Goal: Task Accomplishment & Management: Manage account settings

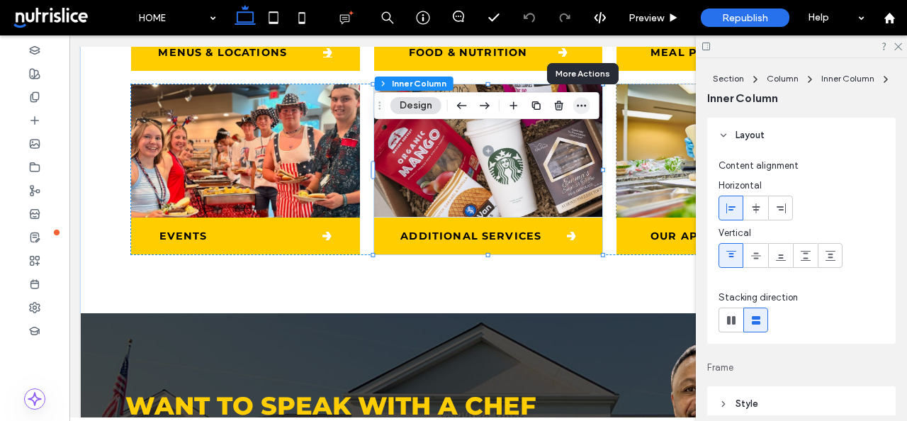
click at [581, 106] on use "button" at bounding box center [581, 106] width 9 height 2
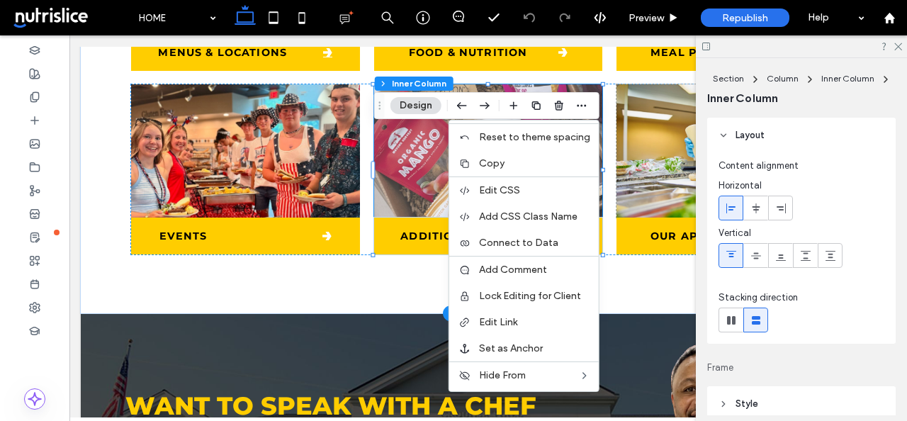
click at [422, 189] on span at bounding box center [488, 150] width 229 height 133
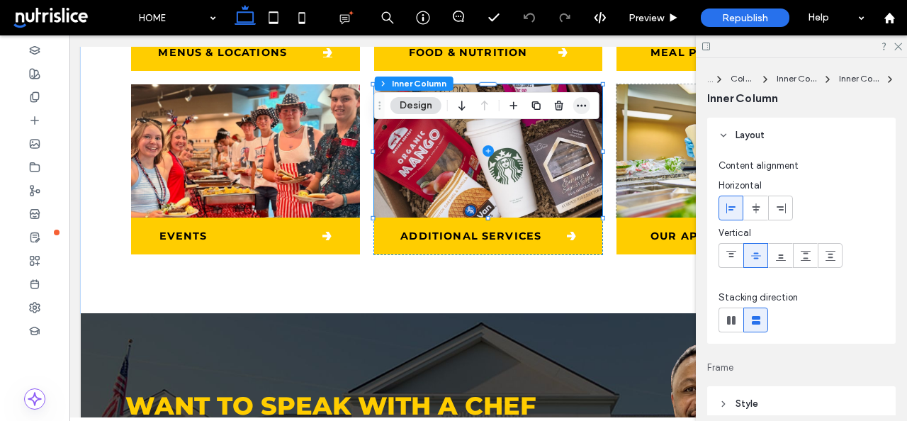
click at [576, 106] on icon "button" at bounding box center [581, 105] width 11 height 11
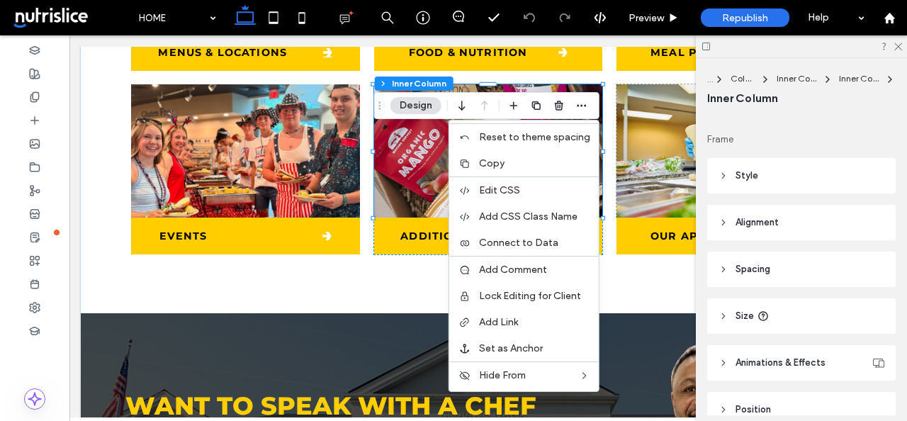
scroll to position [225, 0]
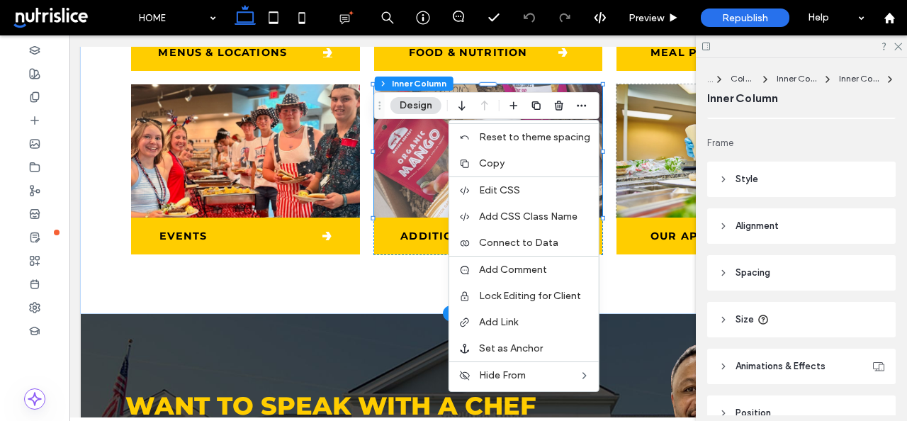
click at [417, 189] on span at bounding box center [488, 150] width 229 height 133
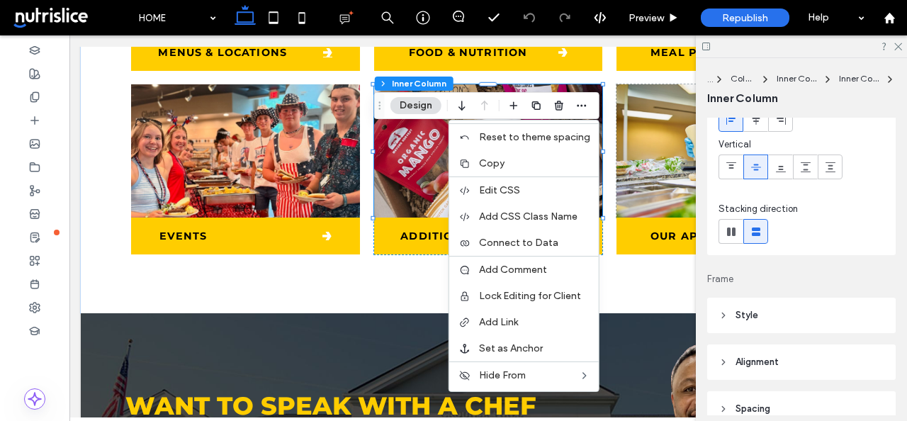
scroll to position [0, 0]
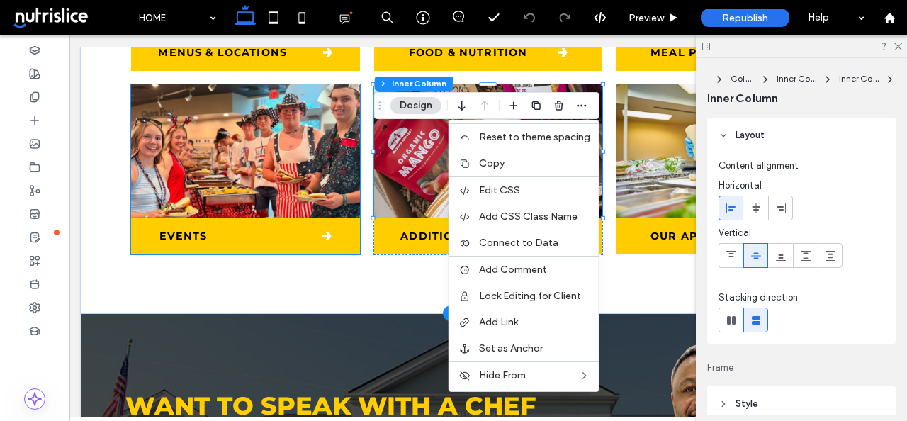
click at [262, 189] on img at bounding box center [245, 150] width 229 height 133
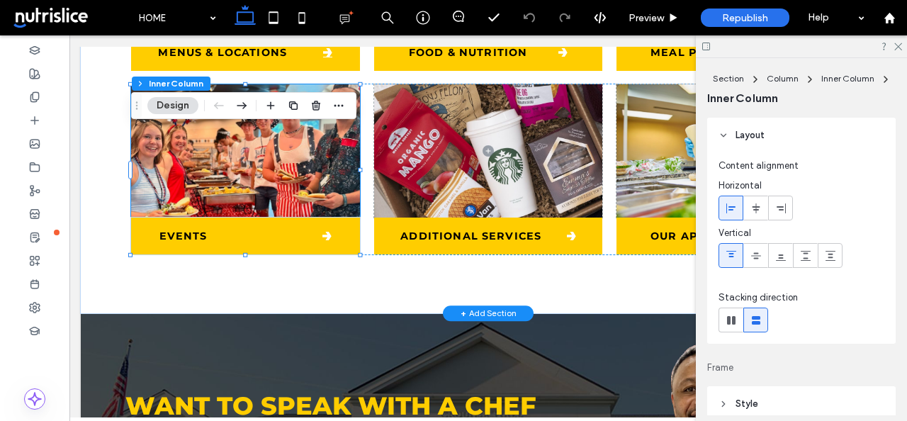
click at [262, 189] on img at bounding box center [245, 150] width 229 height 133
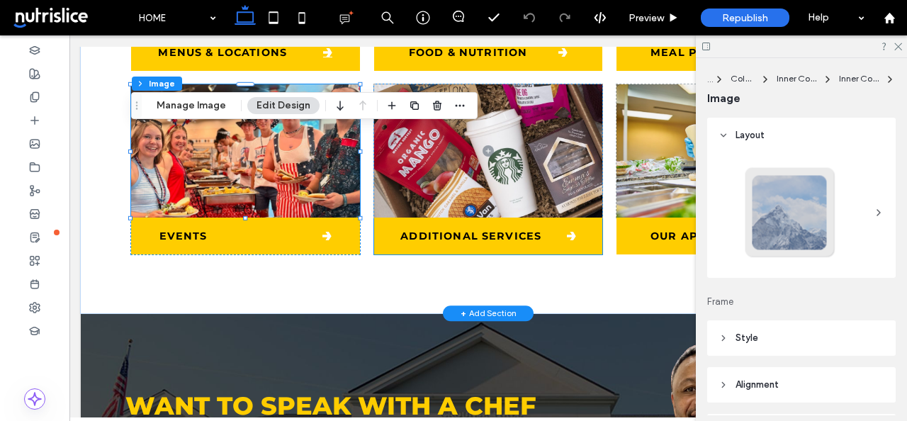
click at [419, 171] on span at bounding box center [488, 150] width 229 height 133
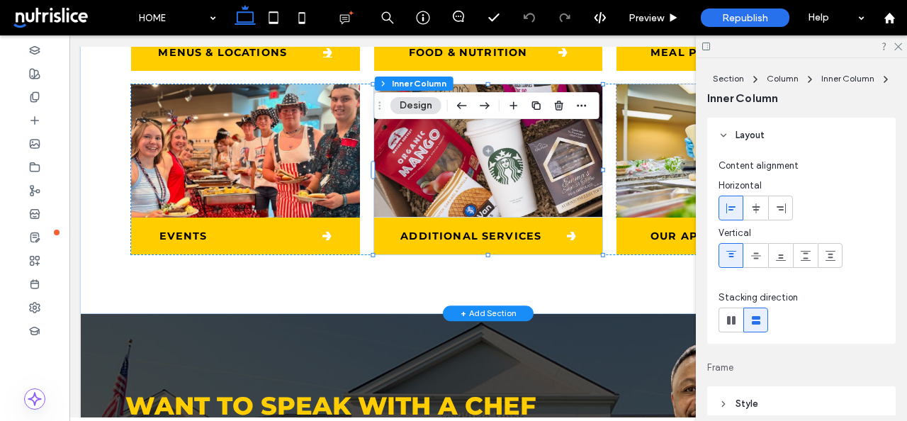
click at [419, 171] on span at bounding box center [488, 150] width 229 height 133
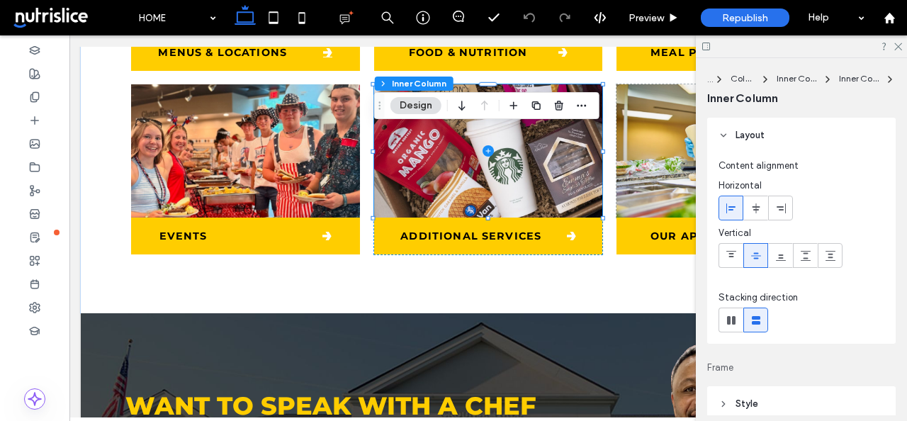
click at [412, 114] on div "Section Column Inner Column Inner Column Inner Column Design" at bounding box center [486, 105] width 225 height 27
click at [410, 105] on button "Design" at bounding box center [415, 105] width 51 height 17
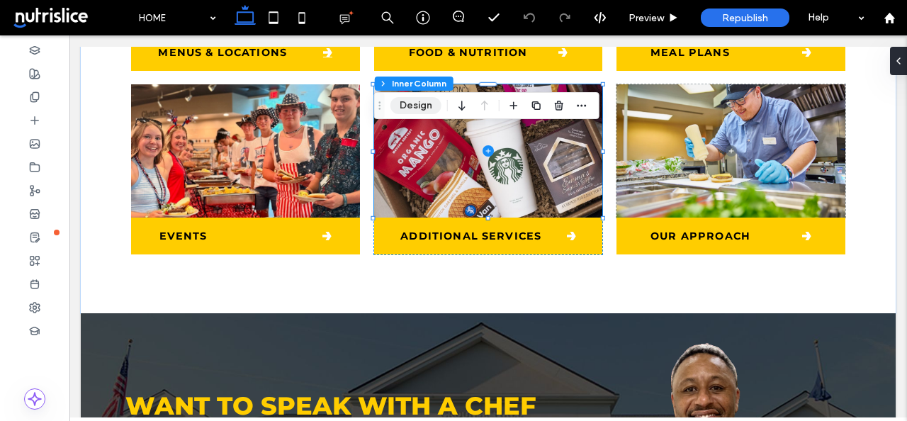
click at [418, 98] on button "Design" at bounding box center [415, 105] width 51 height 17
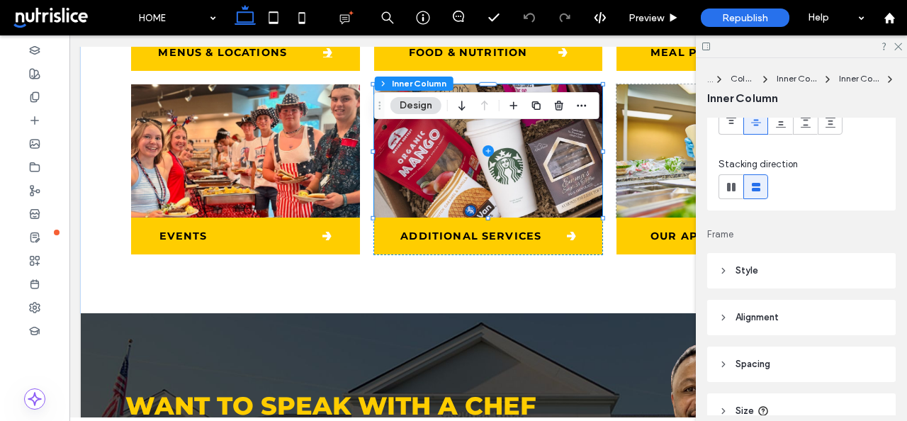
scroll to position [220, 0]
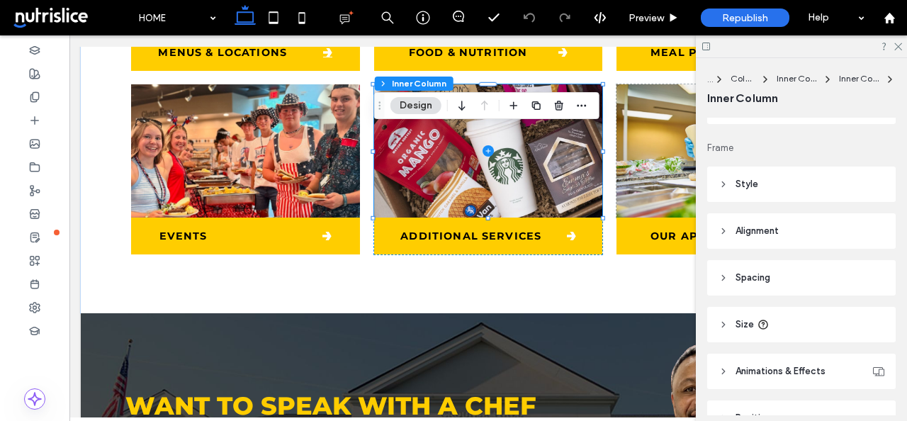
click at [720, 186] on icon at bounding box center [723, 184] width 10 height 10
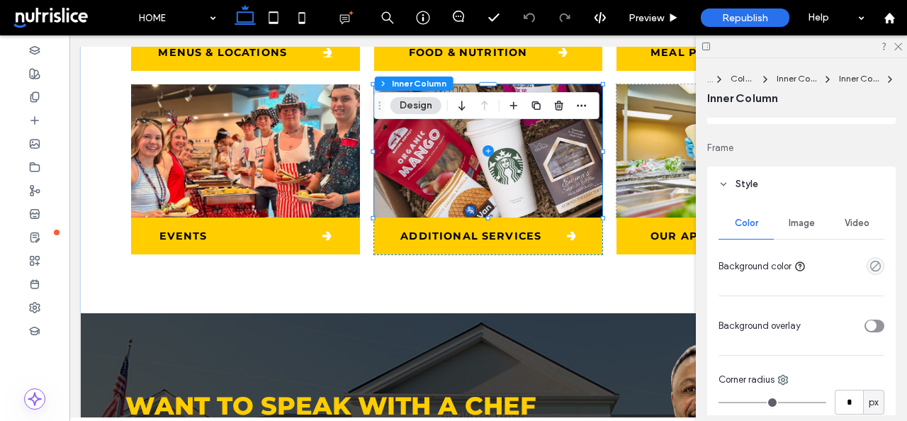
click at [807, 218] on span "Image" at bounding box center [801, 222] width 26 height 11
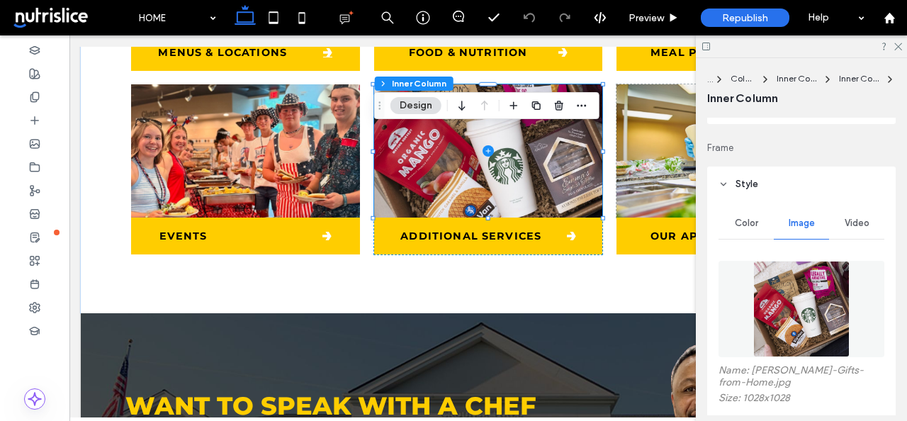
click at [42, 22] on span at bounding box center [71, 18] width 120 height 28
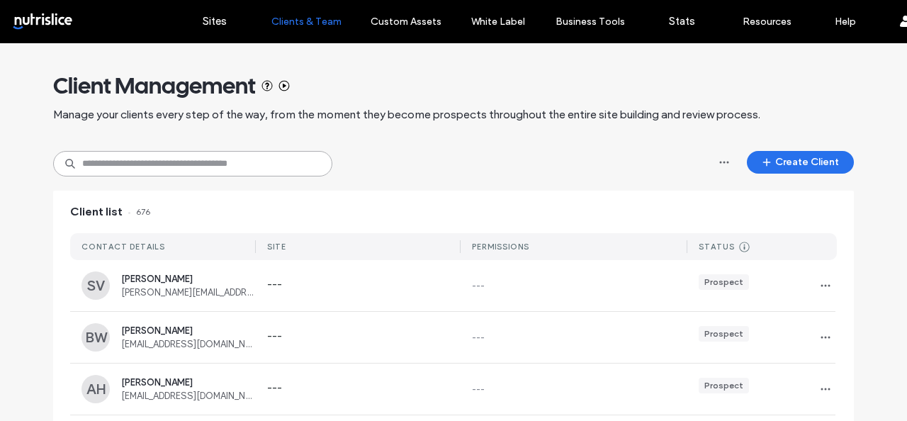
click at [154, 168] on input at bounding box center [192, 163] width 279 height 25
paste input "**********"
type input "**********"
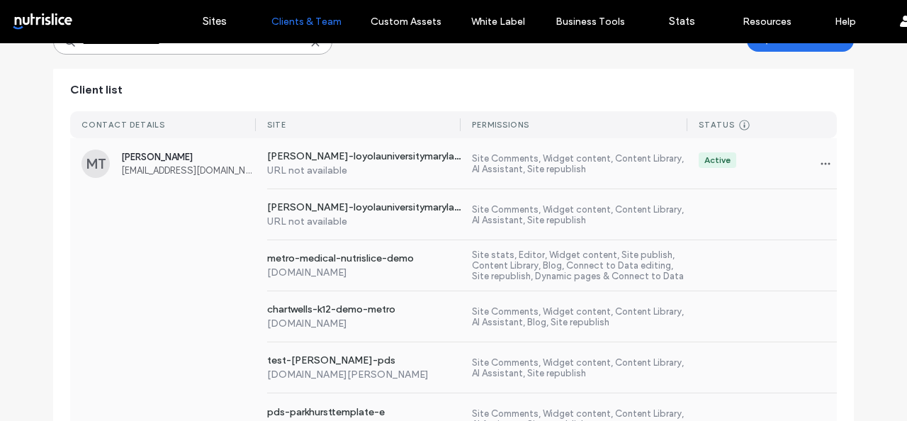
scroll to position [159, 0]
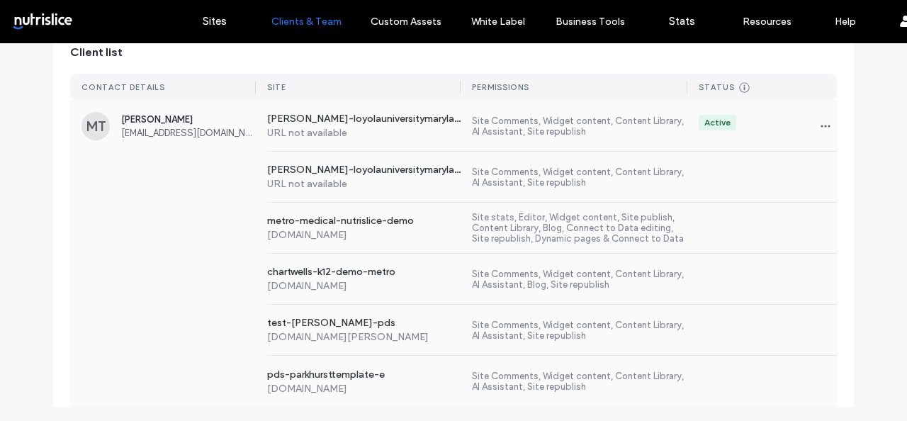
click at [355, 365] on div "pds-parkhursttemplate-e pds-parkhursttemplate-e.nutrislice-engage.com Site Comm…" at bounding box center [546, 381] width 581 height 51
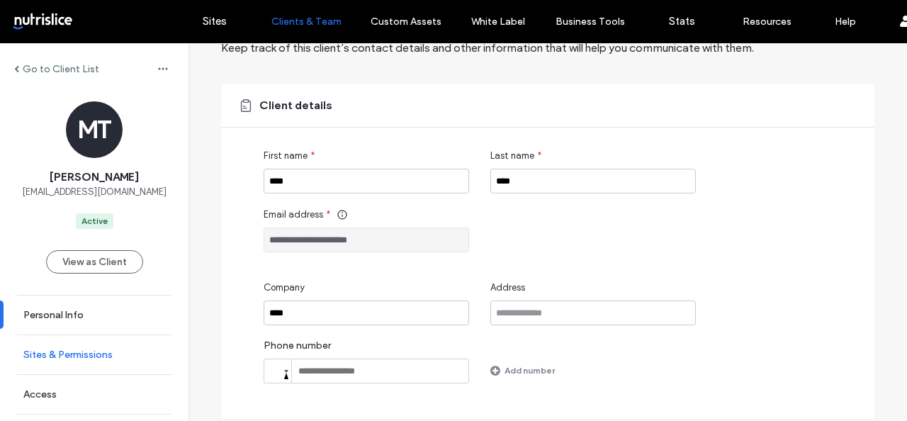
scroll to position [71, 0]
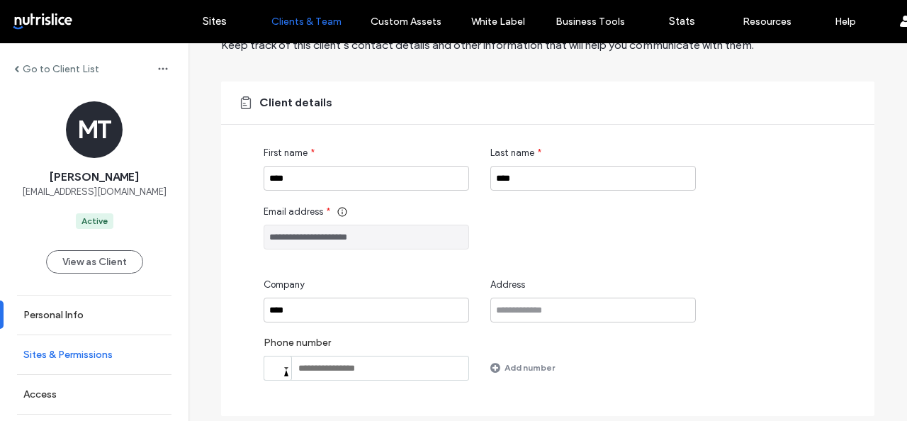
click at [106, 350] on label "Sites & Permissions" at bounding box center [67, 354] width 89 height 12
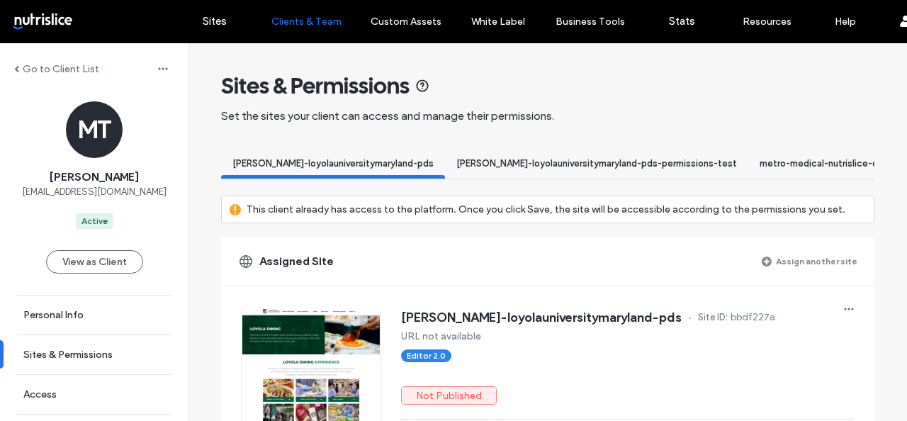
scroll to position [0, 399]
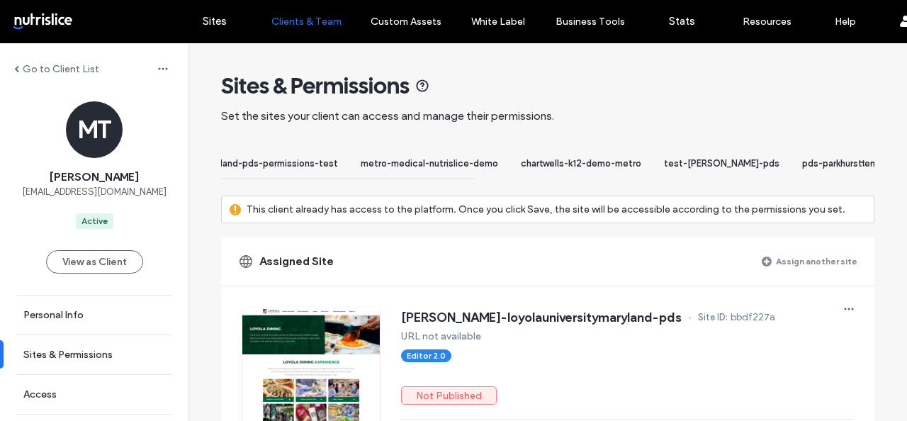
click at [802, 160] on span "pds-parkhursttemplate-e" at bounding box center [856, 163] width 108 height 11
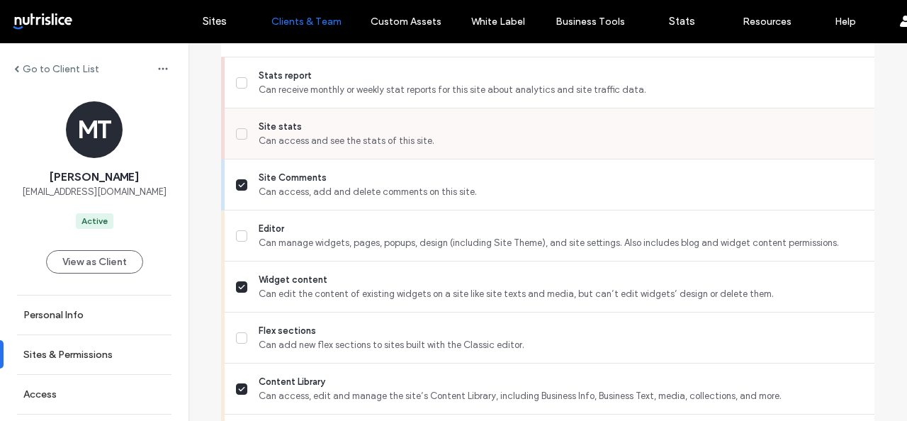
scroll to position [482, 0]
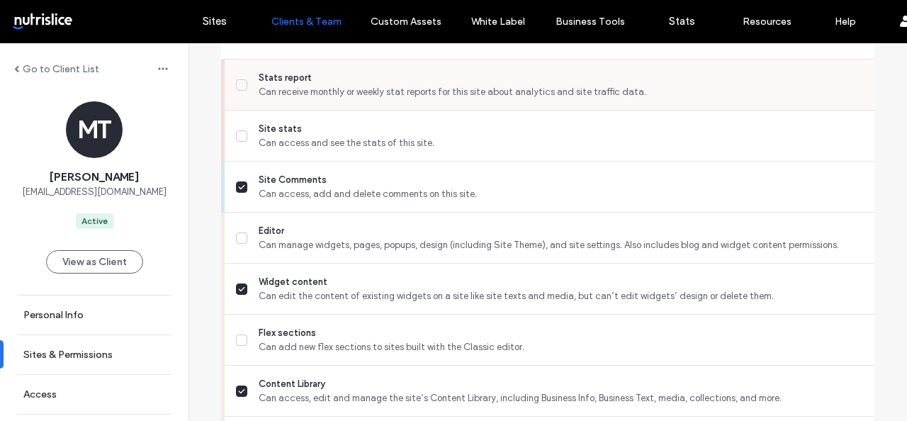
click at [380, 110] on div "Stats report Can receive monthly or weekly stat reports for this site about ana…" at bounding box center [555, 84] width 638 height 50
click at [368, 150] on span "Can access and see the stats of this site." at bounding box center [561, 143] width 604 height 14
click at [236, 89] on label "Stats report Can receive monthly or weekly stat reports for this site about ana…" at bounding box center [549, 85] width 627 height 28
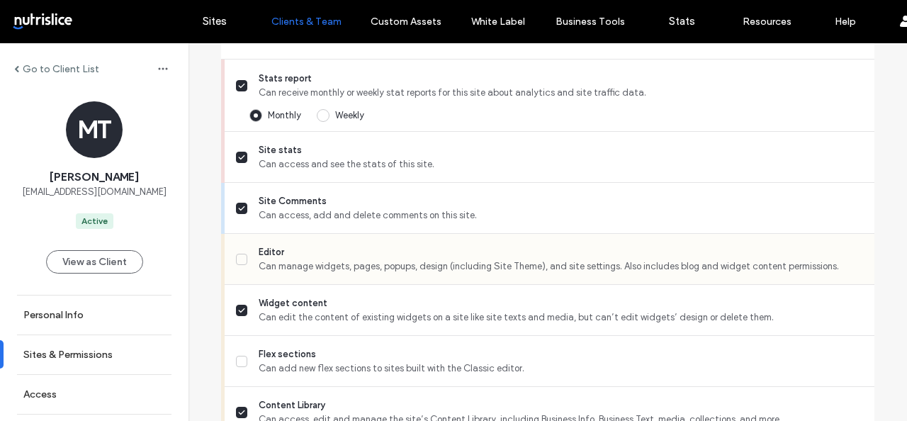
click at [242, 273] on label "Editor Can manage widgets, pages, popups, design (including Site Theme), and si…" at bounding box center [549, 259] width 627 height 28
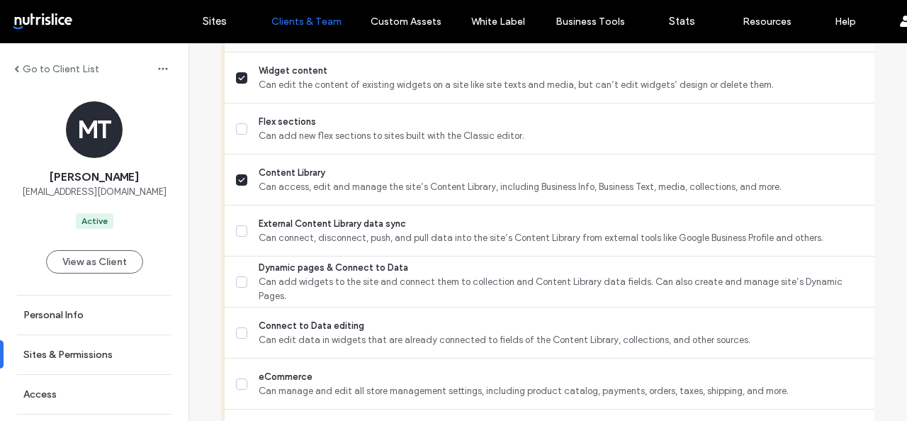
scroll to position [720, 0]
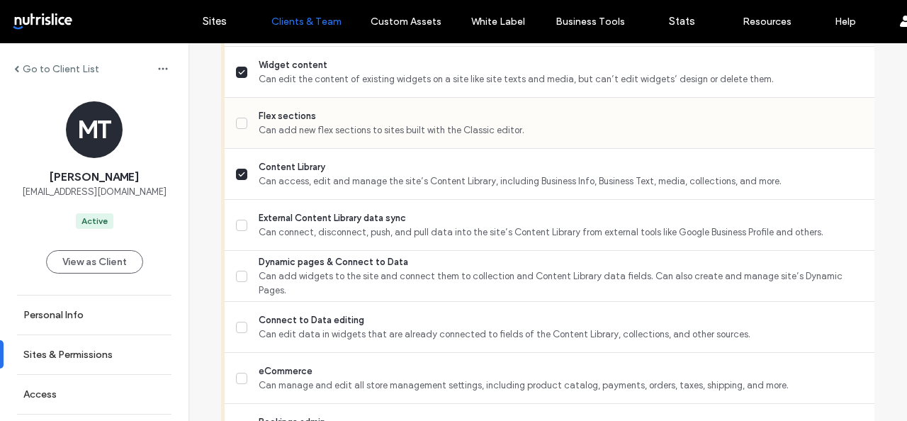
click at [276, 137] on span "Can add new flex sections to sites built with the Classic editor." at bounding box center [561, 130] width 604 height 14
click at [282, 225] on span "External Content Library data sync" at bounding box center [561, 218] width 604 height 14
click at [285, 269] on span "Dynamic pages & Connect to Data" at bounding box center [561, 262] width 604 height 14
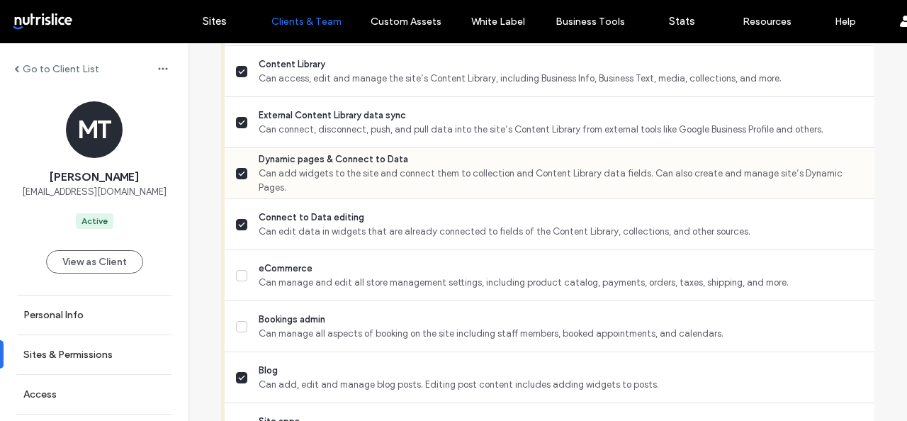
scroll to position [828, 0]
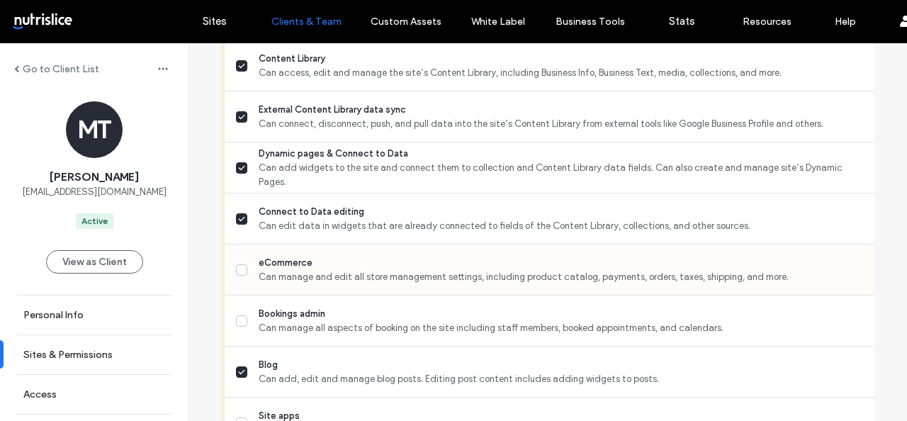
click at [284, 284] on span "Can manage and edit all store management settings, including product catalog, p…" at bounding box center [561, 277] width 604 height 14
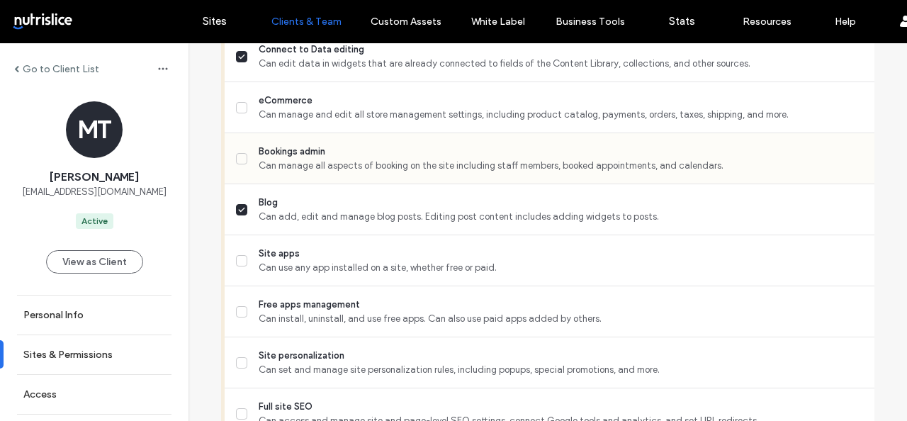
scroll to position [1047, 0]
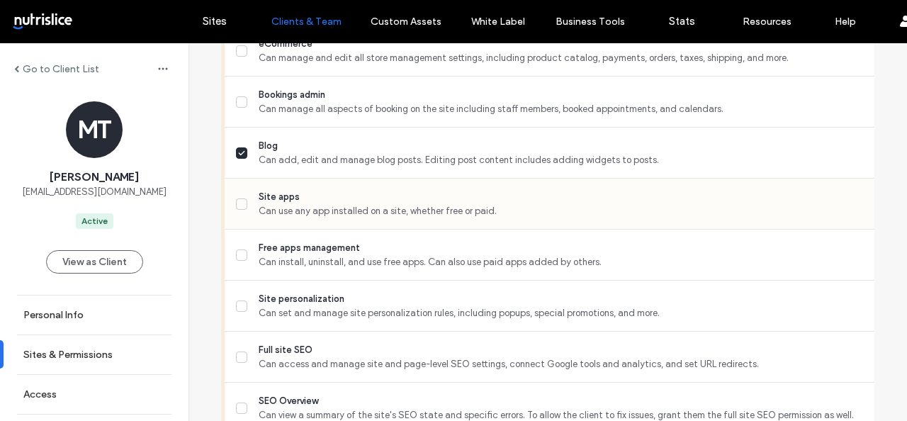
click at [317, 204] on span "Site apps" at bounding box center [561, 197] width 604 height 14
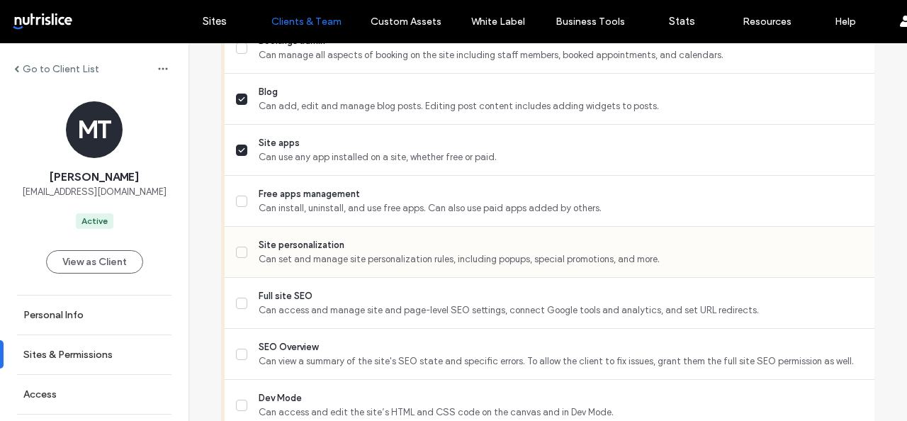
scroll to position [1102, 0]
click at [321, 265] on span "Can set and manage site personalization rules, including popups, special promot…" at bounding box center [561, 258] width 604 height 14
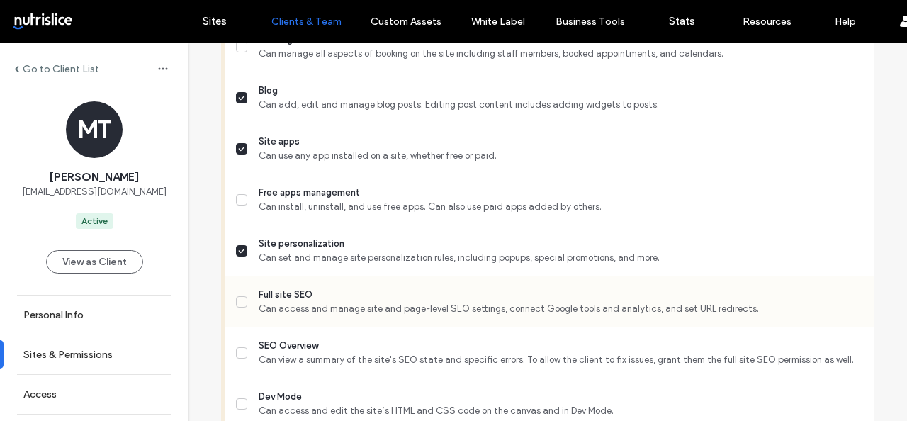
click at [319, 302] on span "Full site SEO" at bounding box center [561, 295] width 604 height 14
click at [318, 353] on span "SEO Overview" at bounding box center [561, 346] width 604 height 14
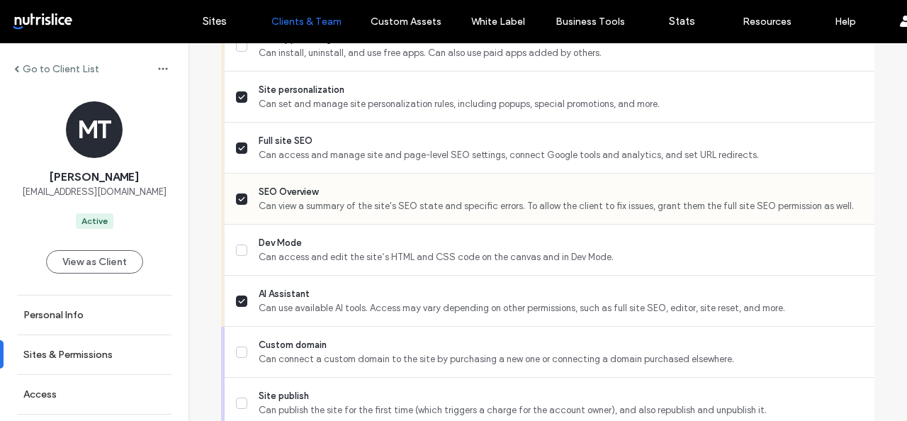
scroll to position [1335, 0]
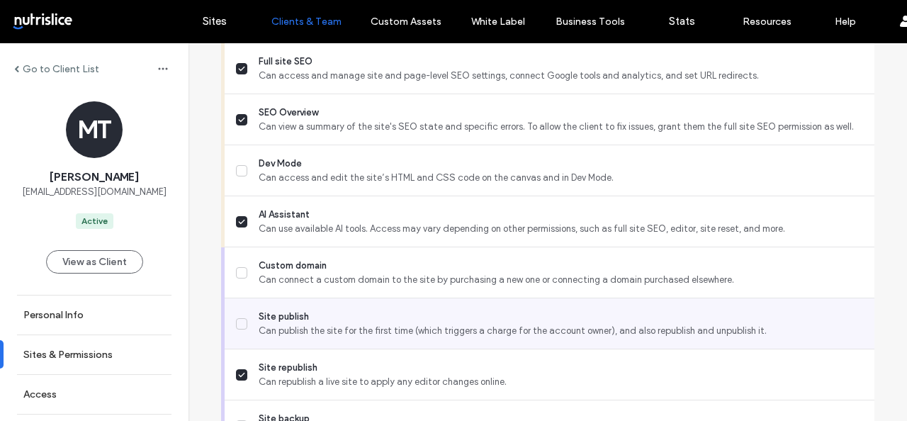
click at [322, 336] on span "Can publish the site for the first time (which triggers a charge for the accoun…" at bounding box center [561, 331] width 604 height 14
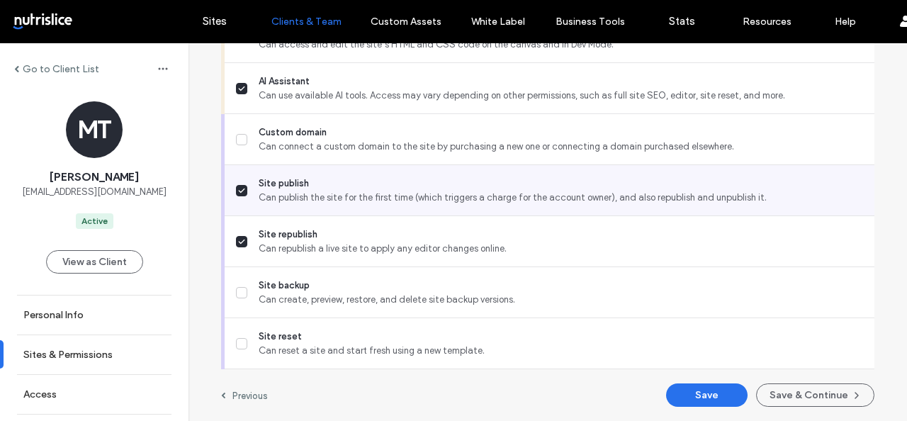
scroll to position [1481, 0]
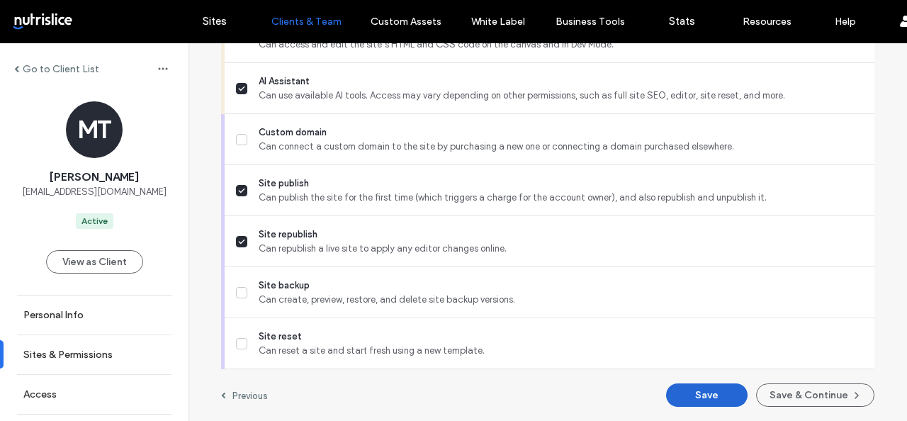
click at [684, 390] on button "Save" at bounding box center [706, 394] width 81 height 23
click at [64, 29] on div at bounding box center [91, 21] width 161 height 23
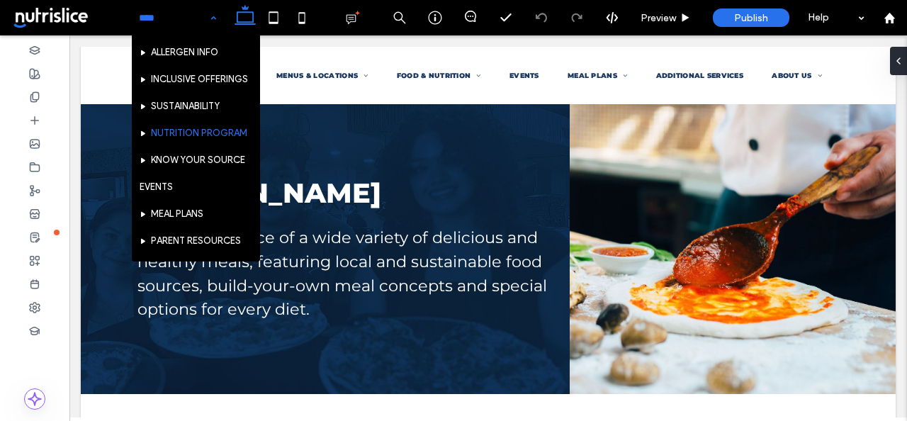
scroll to position [105, 0]
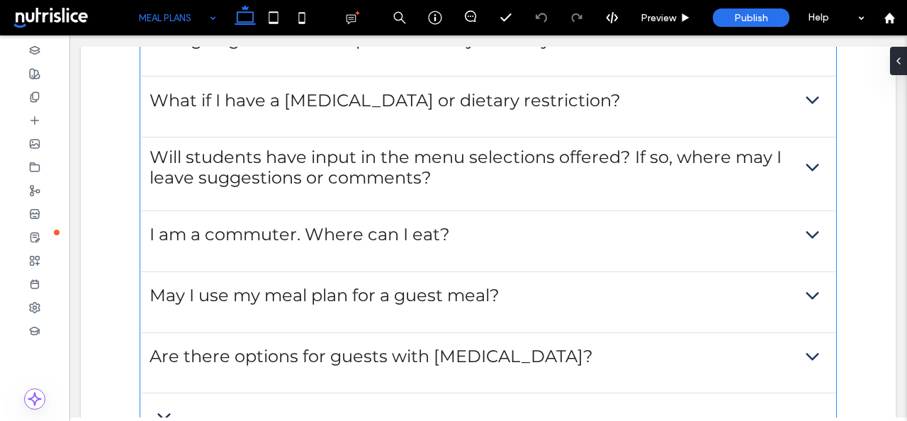
scroll to position [1161, 0]
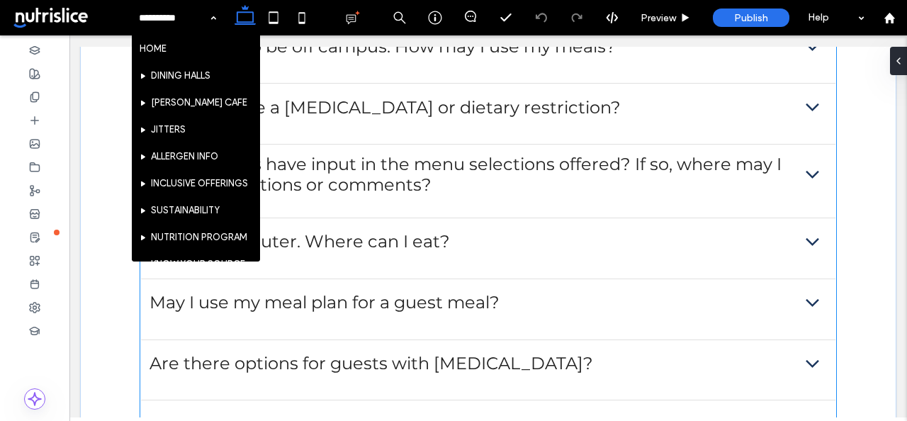
click at [421, 292] on span "May I use my meal plan for a guest meal?" at bounding box center [471, 302] width 644 height 21
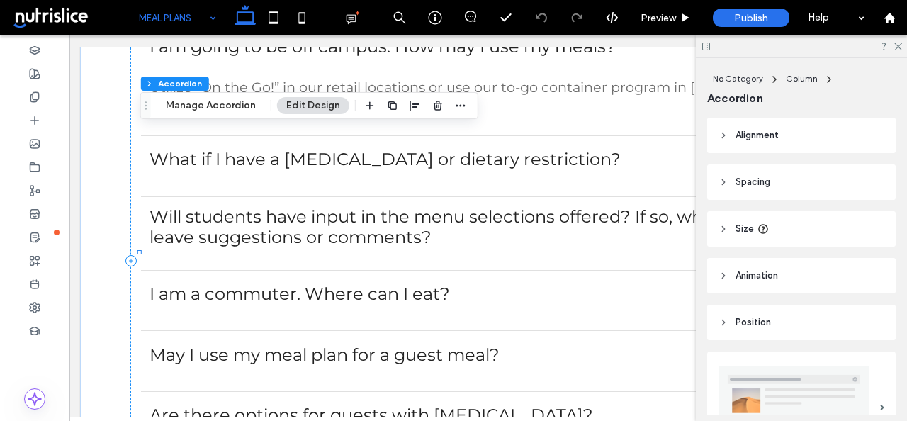
click at [207, 17] on div "MEAL PLANS" at bounding box center [177, 17] width 91 height 35
click at [279, 206] on span "Will students have input in the menu selections offered? If so, where may I lea…" at bounding box center [471, 226] width 644 height 41
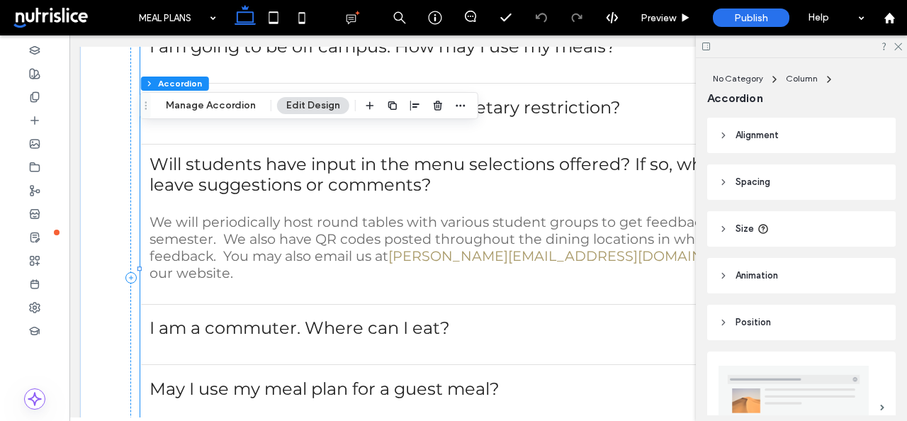
click at [246, 213] on p "We will periodically host round tables with various student groups to get feedb…" at bounding box center [487, 247] width 676 height 68
click at [42, 164] on div at bounding box center [34, 166] width 69 height 23
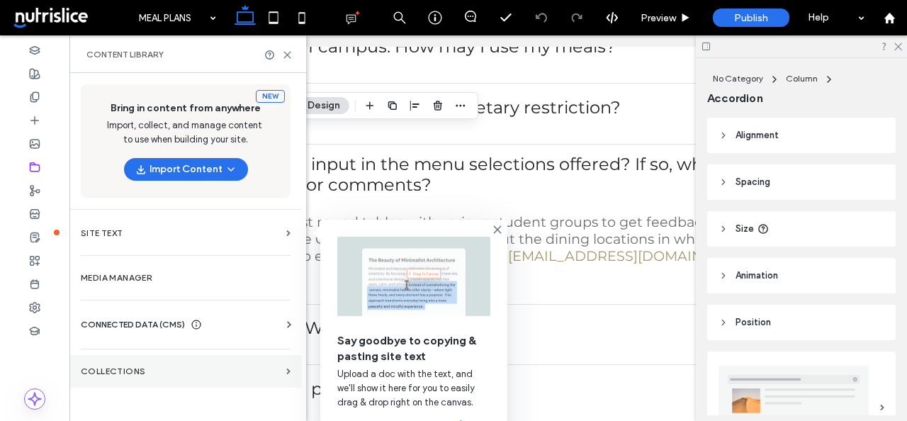
click at [160, 365] on section "Collections" at bounding box center [185, 371] width 232 height 33
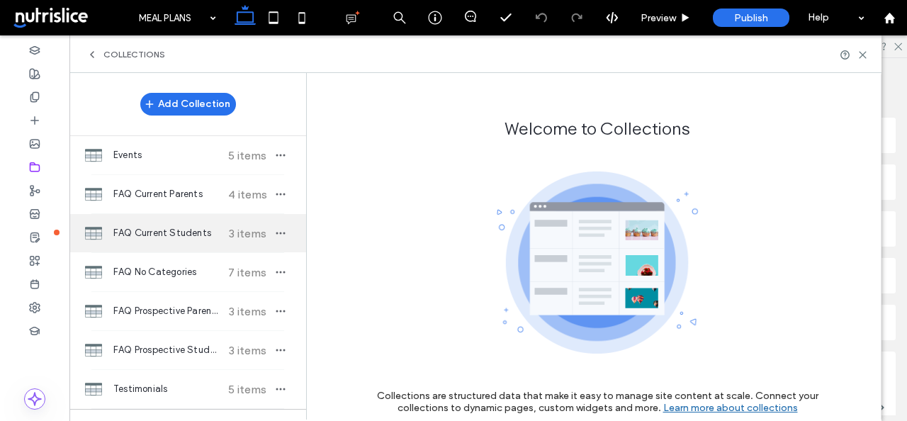
click at [225, 236] on span "3 items" at bounding box center [247, 233] width 50 height 13
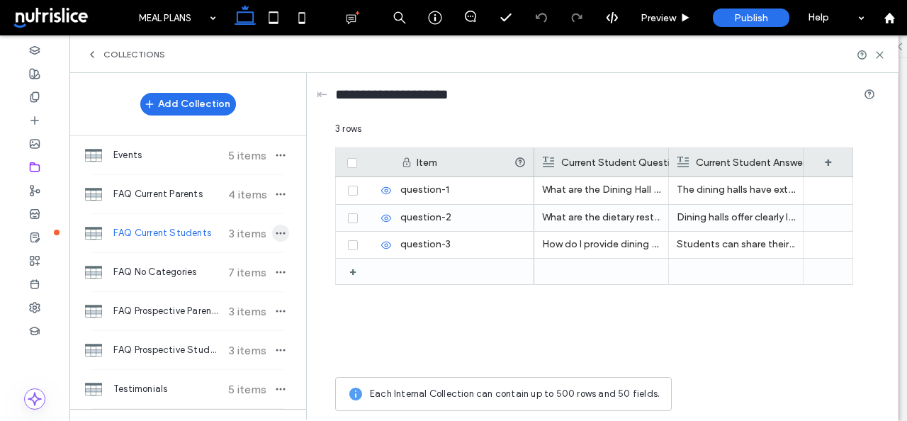
click at [280, 232] on span "button" at bounding box center [280, 233] width 17 height 17
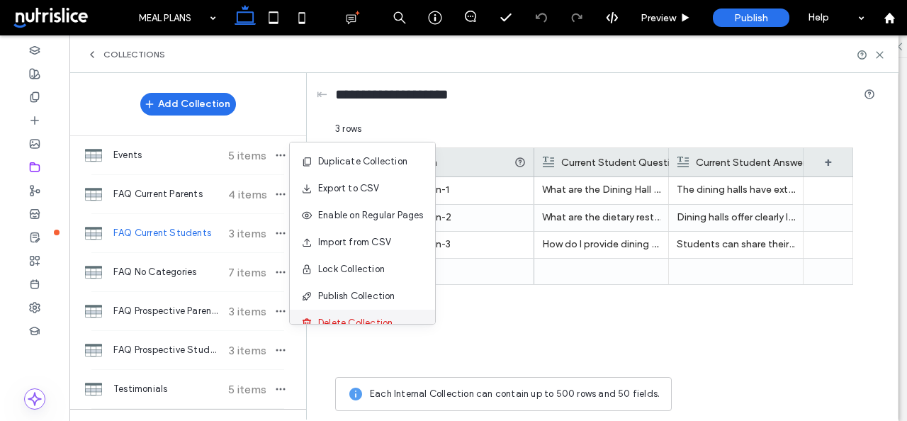
click at [332, 314] on div "Delete Collection" at bounding box center [362, 323] width 145 height 27
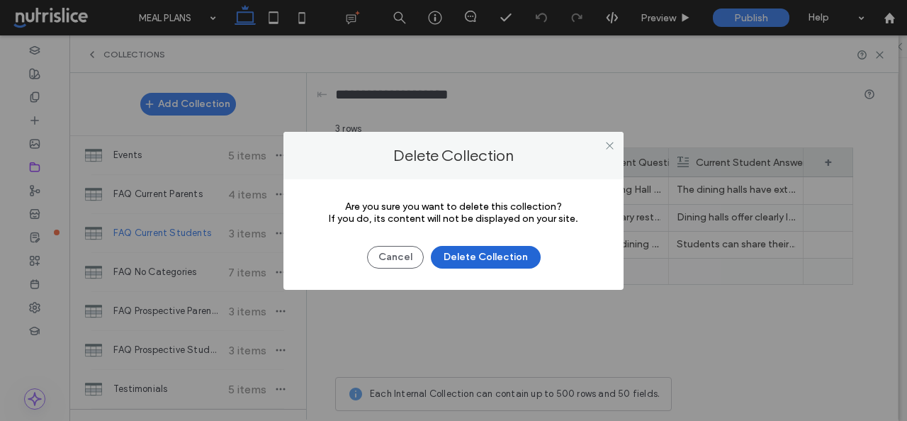
click at [505, 256] on button "Delete Collection" at bounding box center [486, 257] width 110 height 23
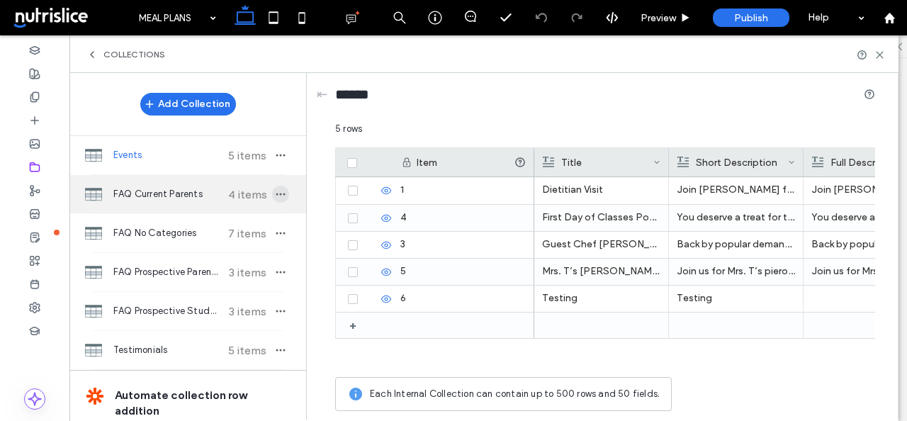
click at [276, 196] on icon "button" at bounding box center [280, 193] width 11 height 11
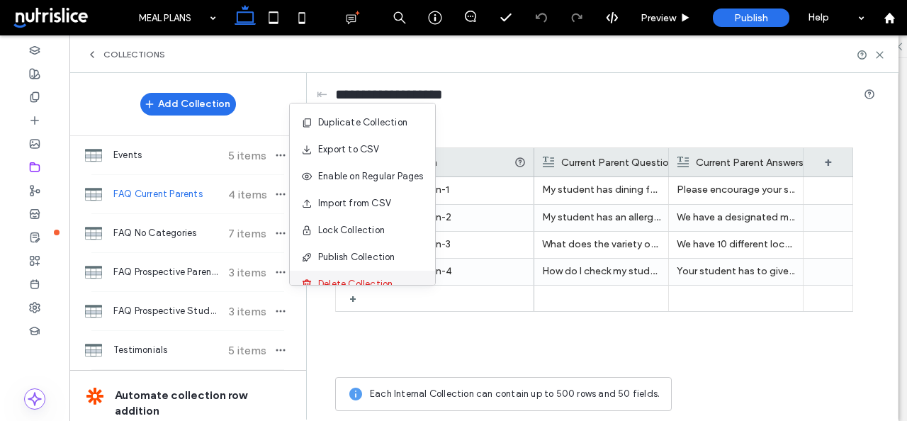
click at [361, 273] on div "Delete Collection" at bounding box center [362, 284] width 145 height 27
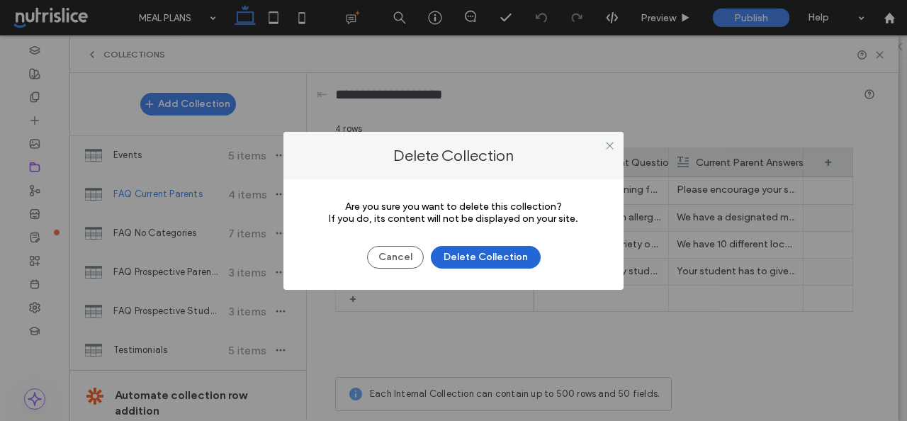
click at [475, 253] on button "Delete Collection" at bounding box center [486, 257] width 110 height 23
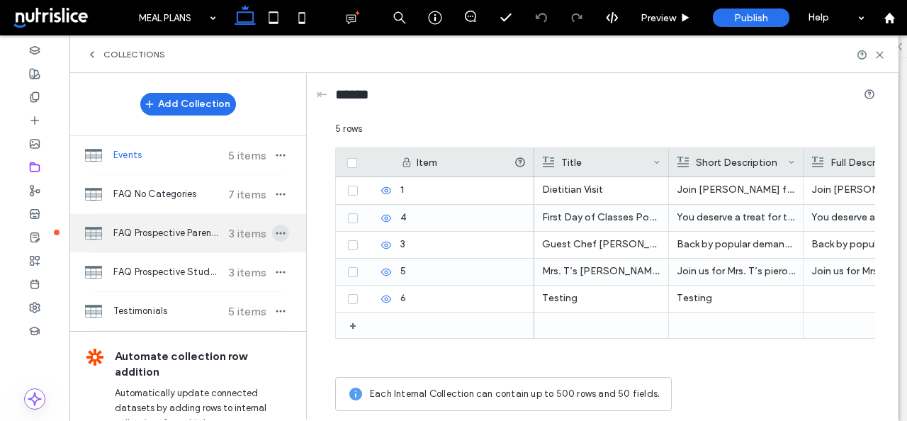
click at [277, 233] on use "button" at bounding box center [280, 233] width 9 height 2
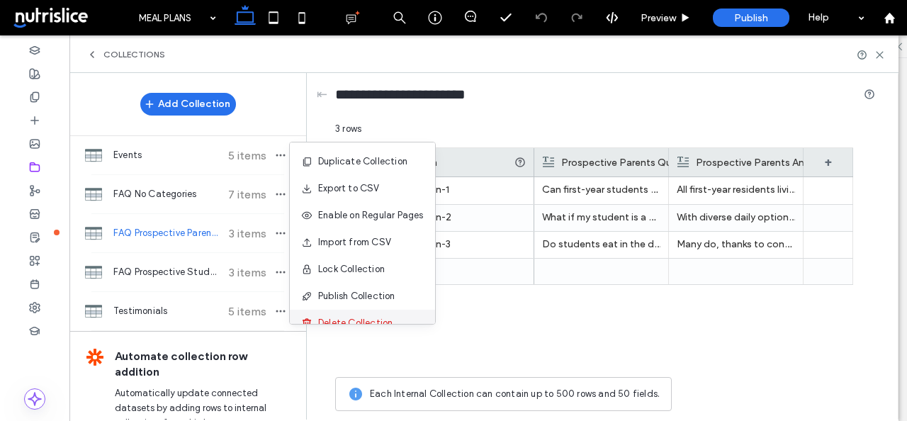
click at [356, 314] on div "Delete Collection" at bounding box center [362, 323] width 145 height 27
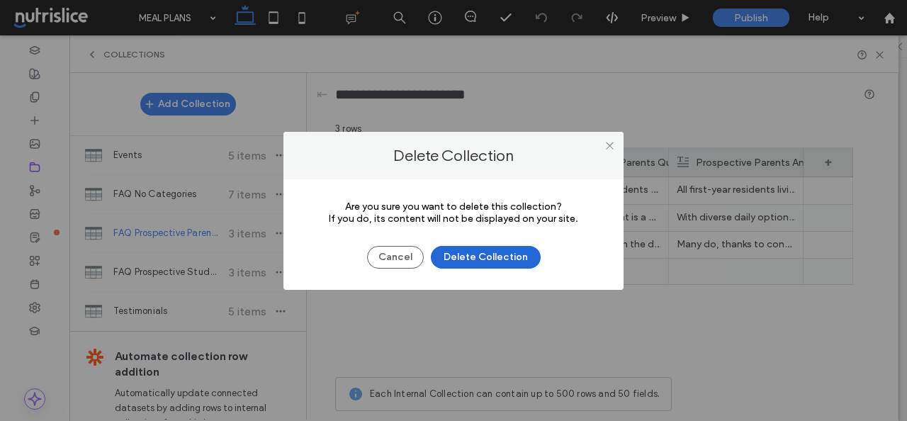
click at [494, 257] on button "Delete Collection" at bounding box center [486, 257] width 110 height 23
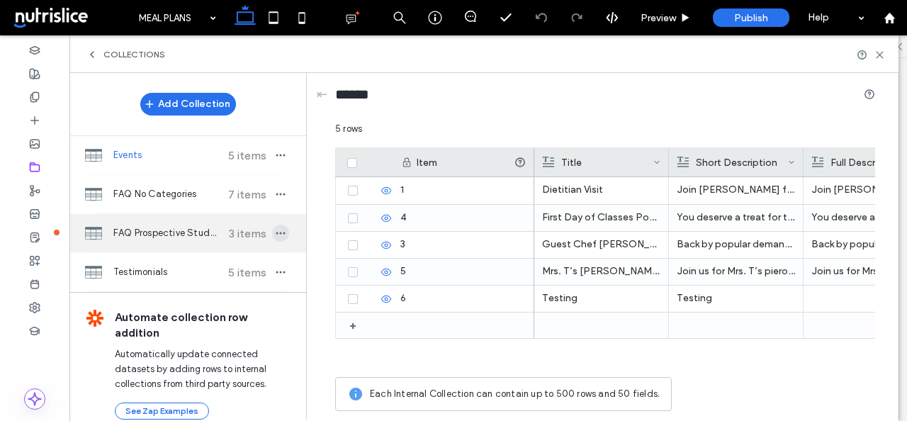
click at [280, 235] on icon "button" at bounding box center [280, 232] width 11 height 11
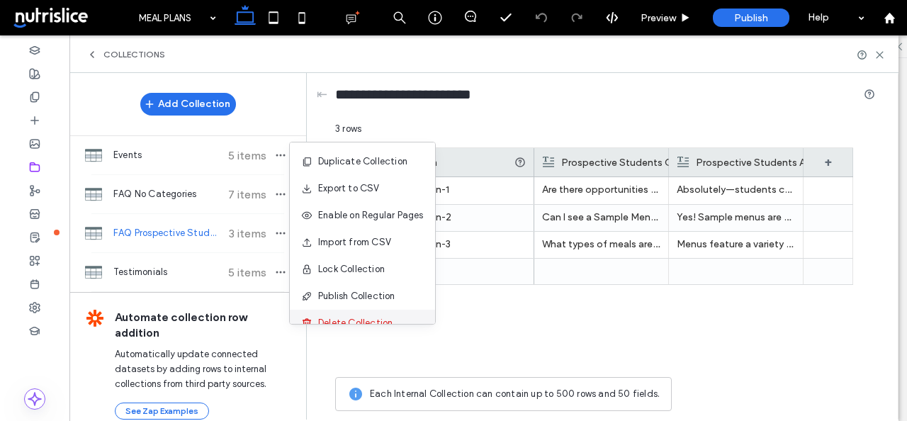
click at [342, 314] on div "Delete Collection" at bounding box center [362, 323] width 145 height 27
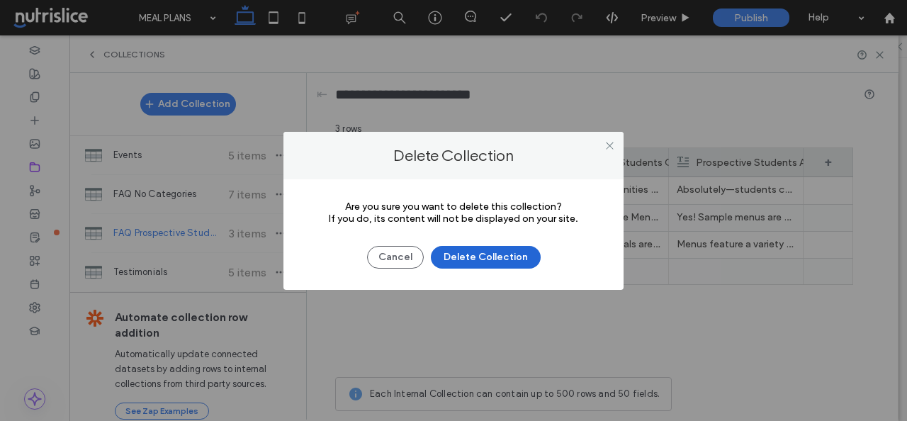
click at [493, 265] on button "Delete Collection" at bounding box center [486, 257] width 110 height 23
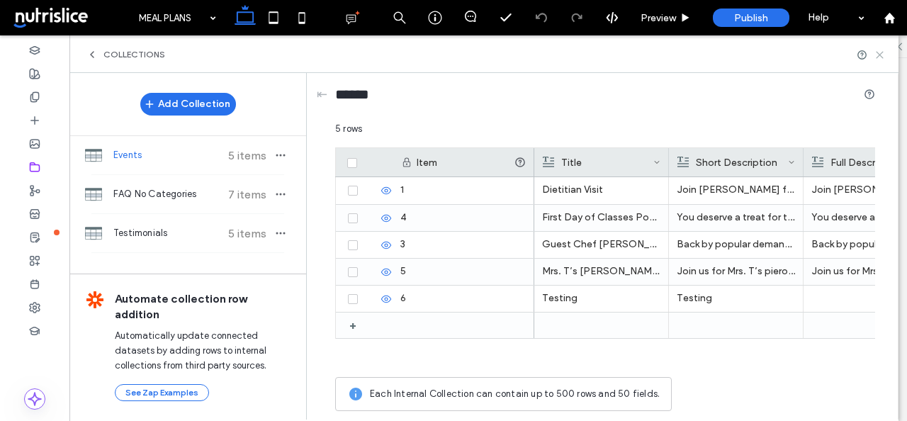
drag, startPoint x: 880, startPoint y: 51, endPoint x: 409, endPoint y: 45, distance: 471.8
click at [880, 51] on icon at bounding box center [879, 55] width 11 height 11
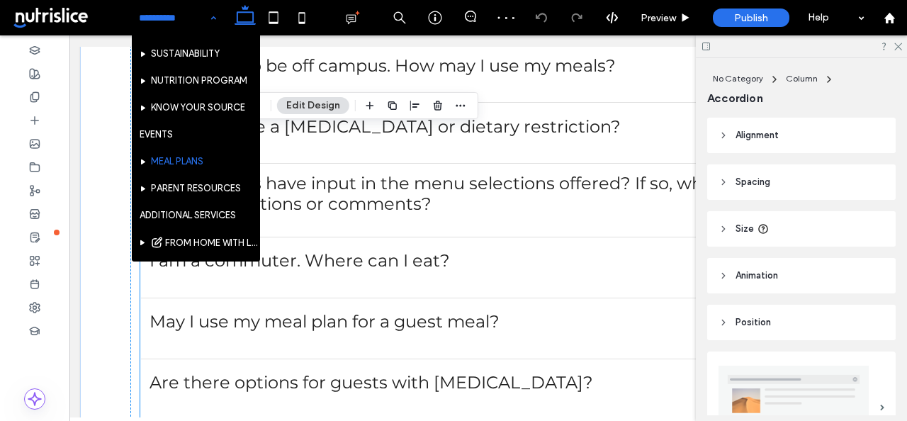
scroll to position [214, 0]
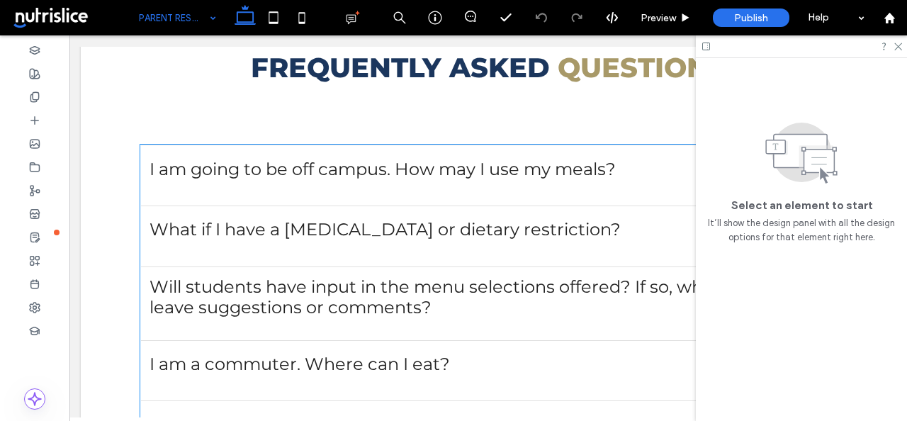
scroll to position [1054, 0]
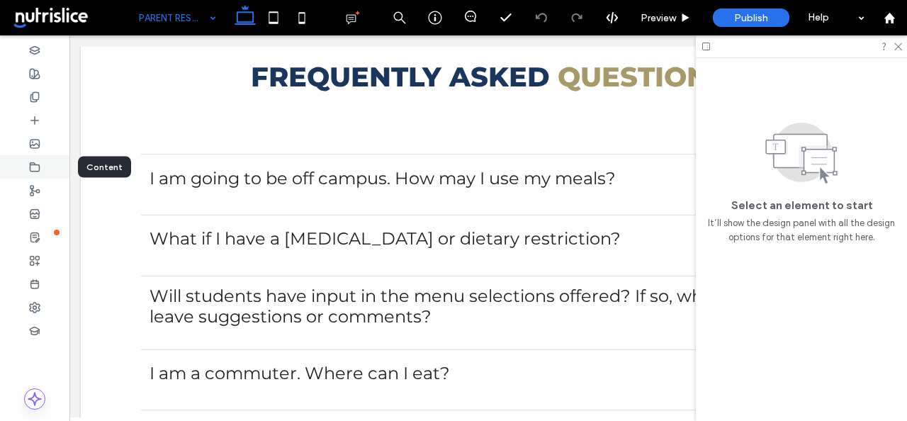
click at [41, 163] on div at bounding box center [34, 166] width 69 height 23
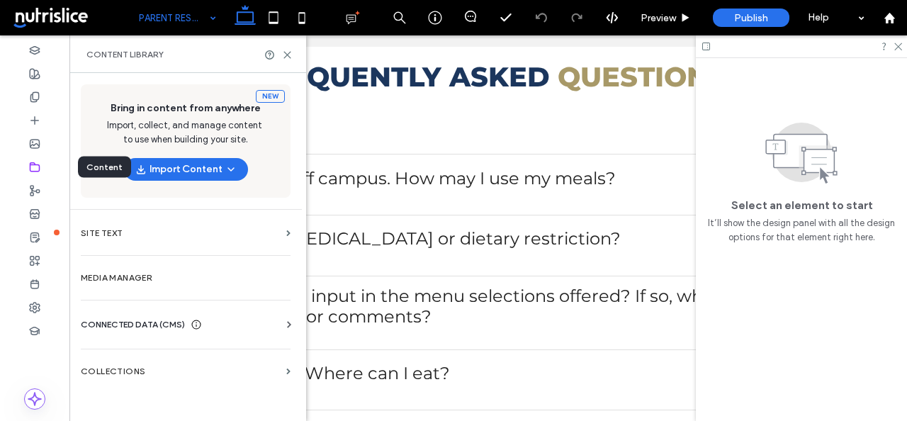
click at [32, 166] on icon at bounding box center [34, 166] width 11 height 11
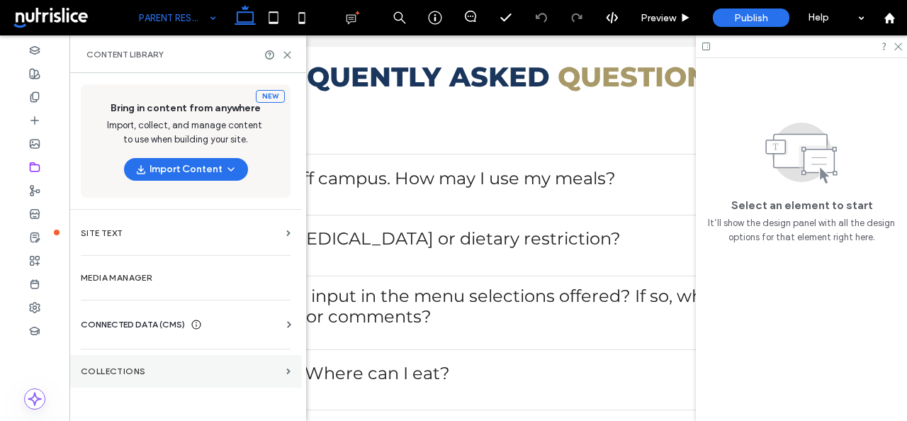
click at [114, 370] on label "Collections" at bounding box center [181, 371] width 200 height 10
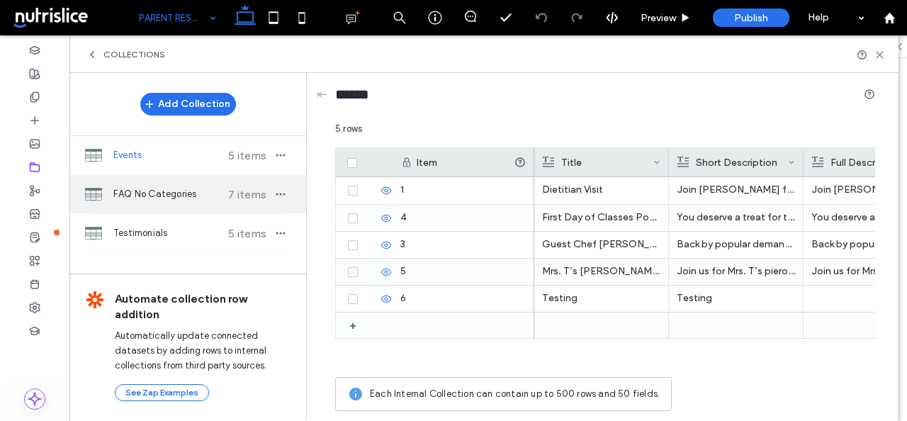
click at [149, 204] on div "FAQ No Categories 7 items" at bounding box center [187, 194] width 237 height 38
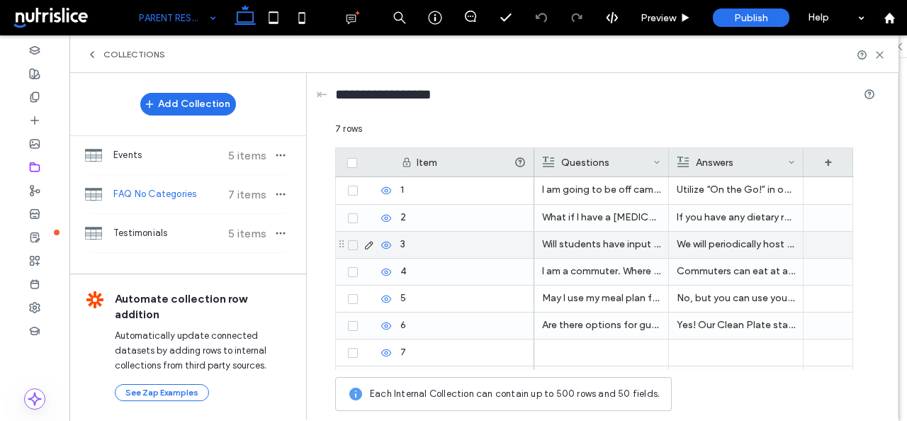
click at [700, 249] on p "We will periodically host round tables with various student groups to get feedb…" at bounding box center [735, 244] width 118 height 25
click at [641, 239] on p "Will students have input in the menu selections offered? If so, where may I lea…" at bounding box center [602, 244] width 118 height 25
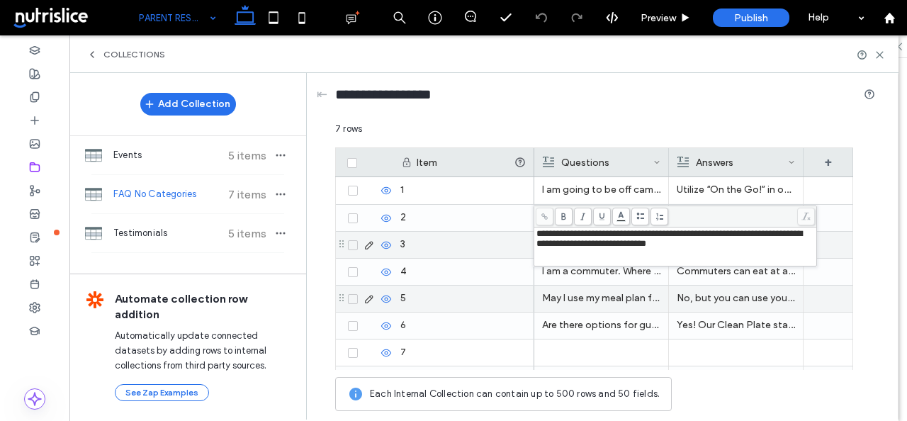
click at [757, 308] on p "No, but you can use your DCB Dollars to purchase a guest meal." at bounding box center [735, 297] width 118 height 25
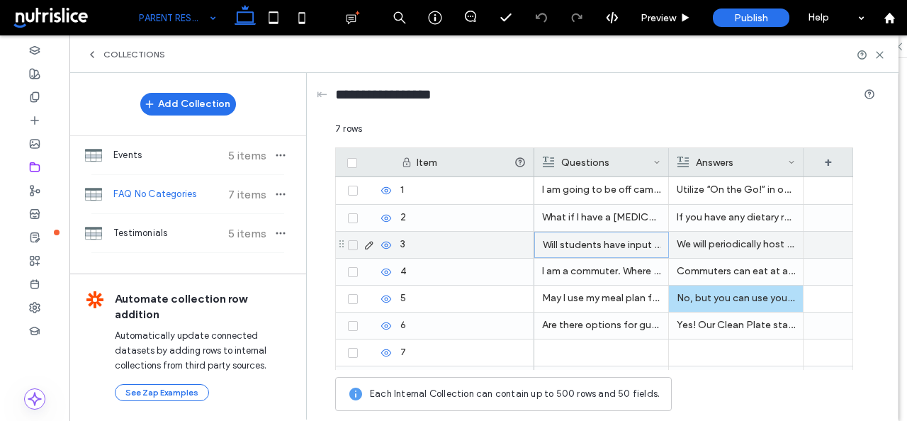
click at [755, 238] on p "We will periodically host round tables with various student groups to get feedb…" at bounding box center [735, 244] width 118 height 25
click at [755, 238] on p "We will periodically host round tables with various student groups to get feedb…" at bounding box center [736, 244] width 118 height 25
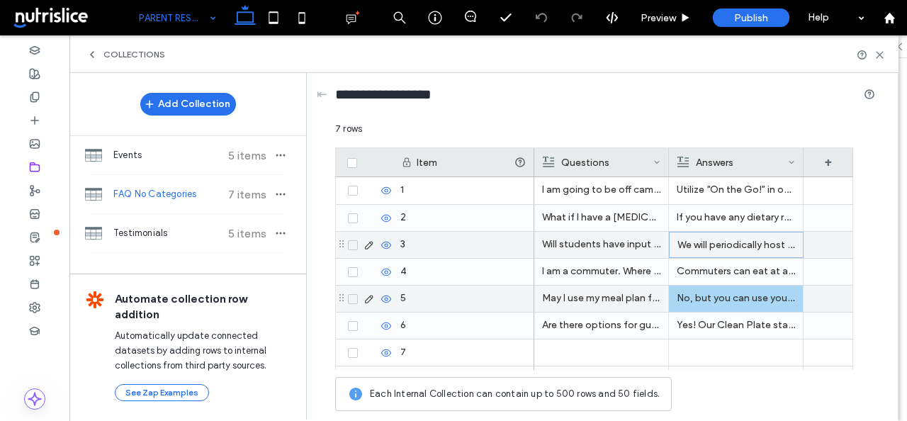
click at [771, 304] on p "No, but you can use your DCB Dollars to purchase a guest meal." at bounding box center [735, 297] width 118 height 25
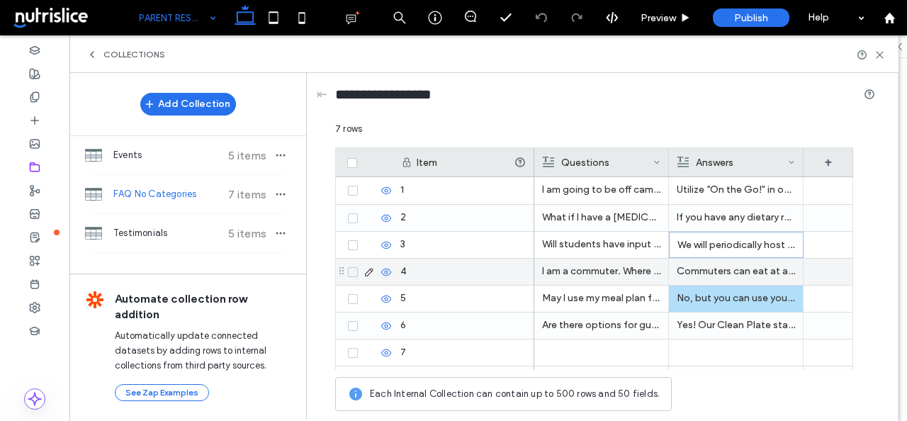
click at [768, 270] on p "Commuters can eat at all locations on campus and have full access to Baker Refe…" at bounding box center [735, 271] width 118 height 25
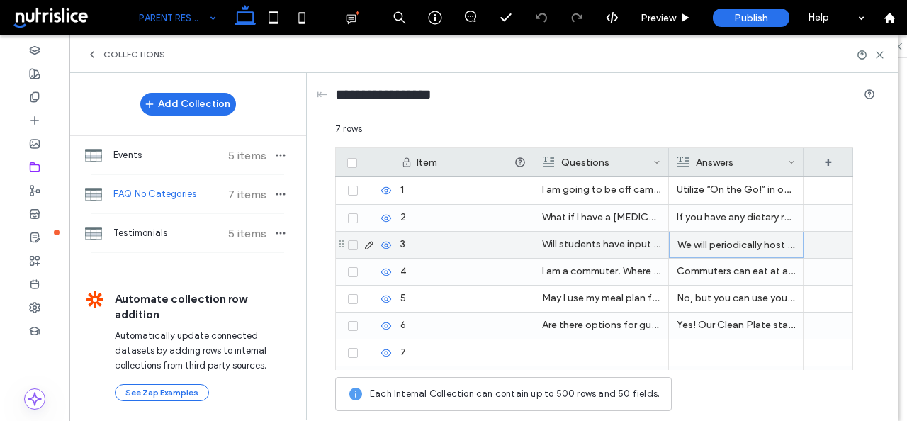
click at [762, 247] on p "We will periodically host round tables with various student groups to get feedb…" at bounding box center [736, 244] width 118 height 25
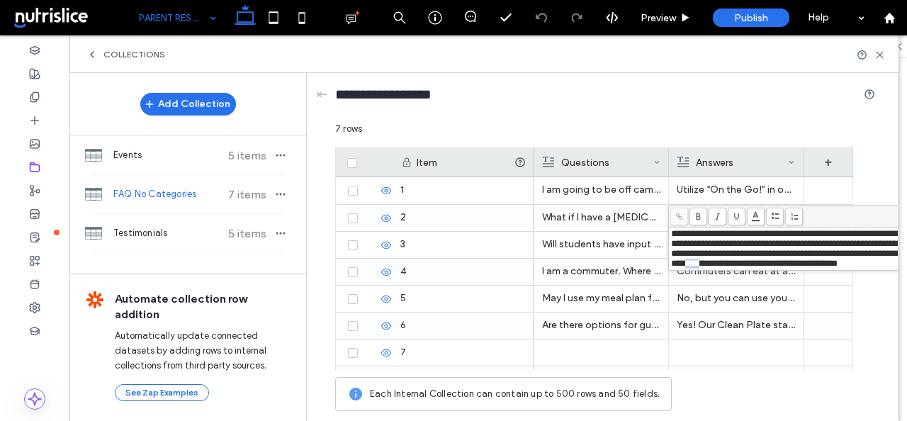
drag, startPoint x: 846, startPoint y: 268, endPoint x: 863, endPoint y: 269, distance: 17.0
click at [863, 268] on span "**********" at bounding box center [804, 248] width 266 height 39
click at [862, 264] on span "**********" at bounding box center [804, 248] width 266 height 39
drag, startPoint x: 846, startPoint y: 267, endPoint x: 899, endPoint y: 268, distance: 52.4
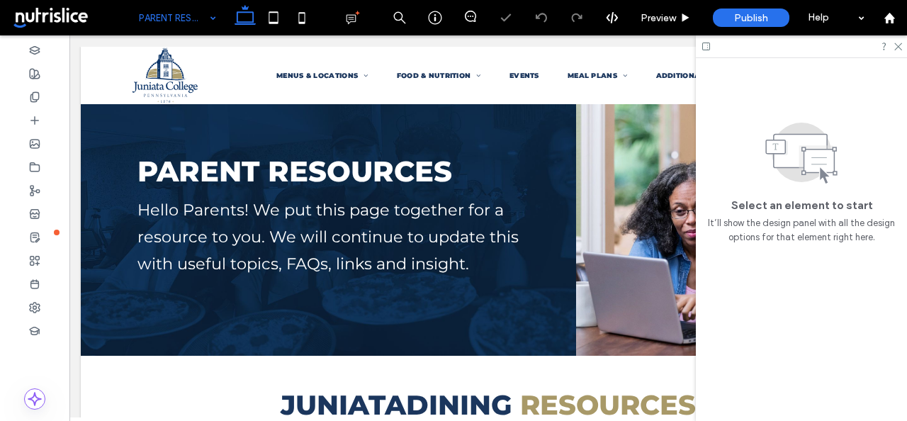
scroll to position [0, 0]
click at [37, 170] on icon at bounding box center [34, 166] width 11 height 11
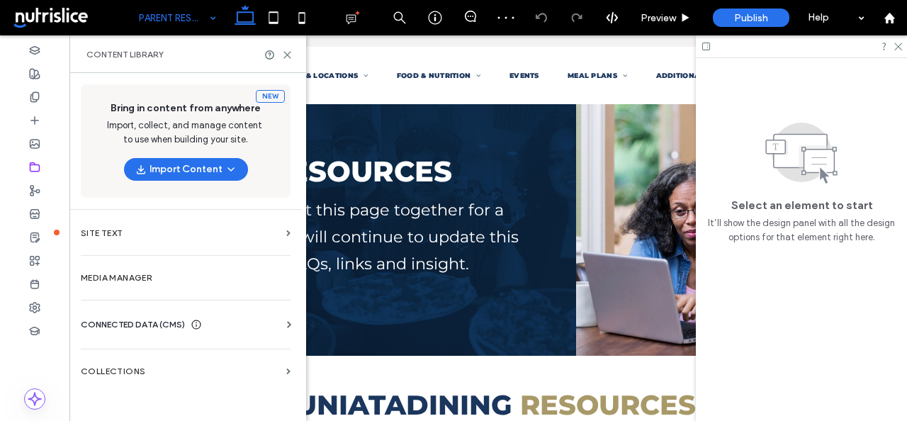
click at [132, 327] on span "CONNECTED DATA (CMS)" at bounding box center [133, 324] width 104 height 14
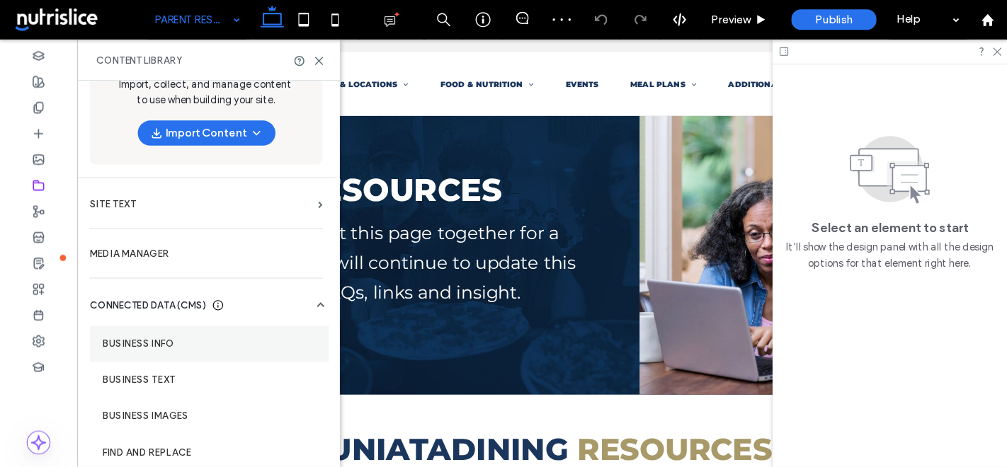
scroll to position [100, 0]
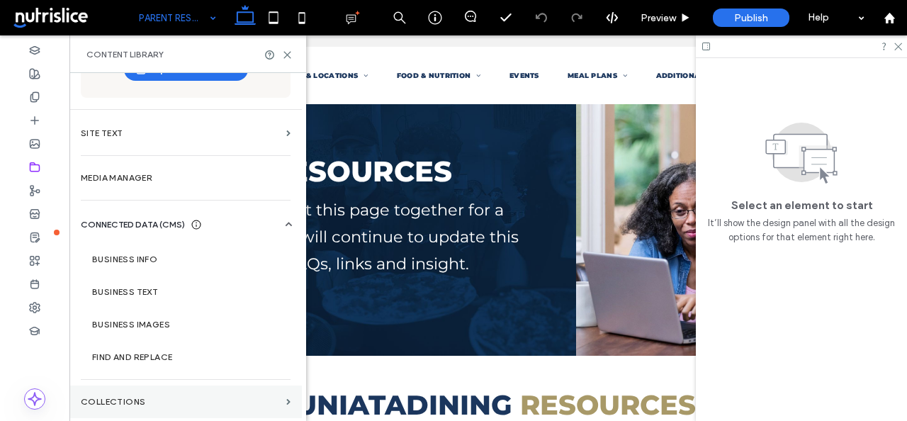
click at [167, 398] on label "Collections" at bounding box center [181, 402] width 200 height 10
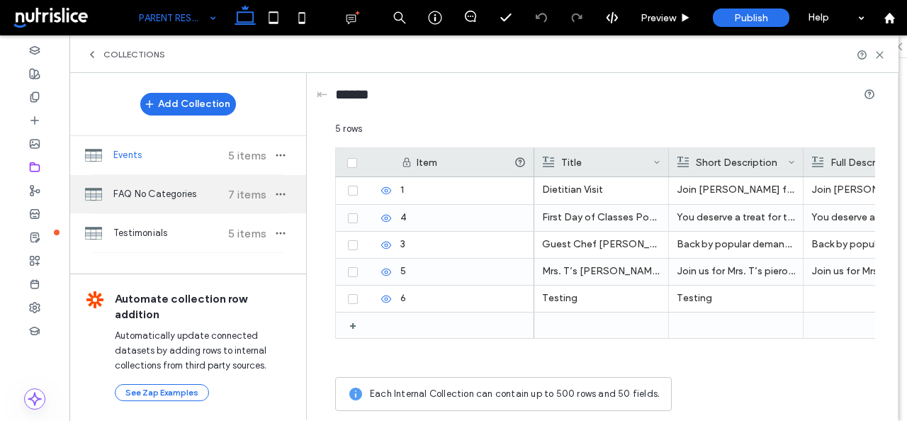
click at [162, 203] on div "FAQ No Categories 7 items" at bounding box center [187, 194] width 237 height 38
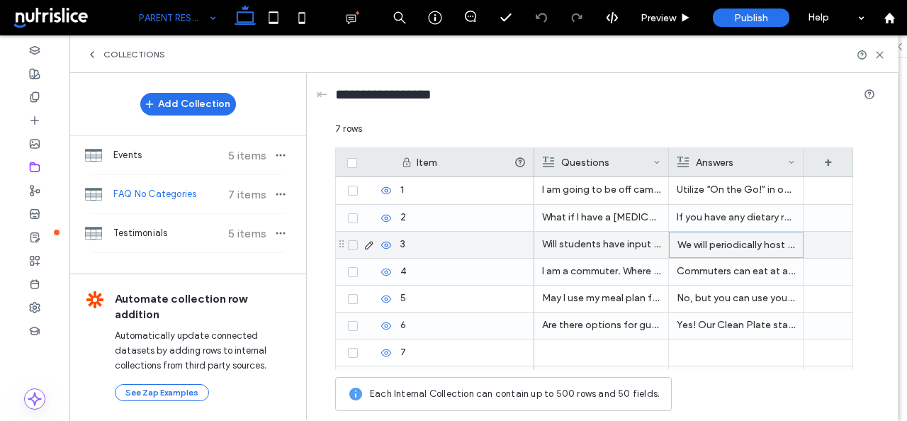
click at [732, 250] on p "We will periodically host round tables with various student groups to get feedb…" at bounding box center [736, 244] width 118 height 25
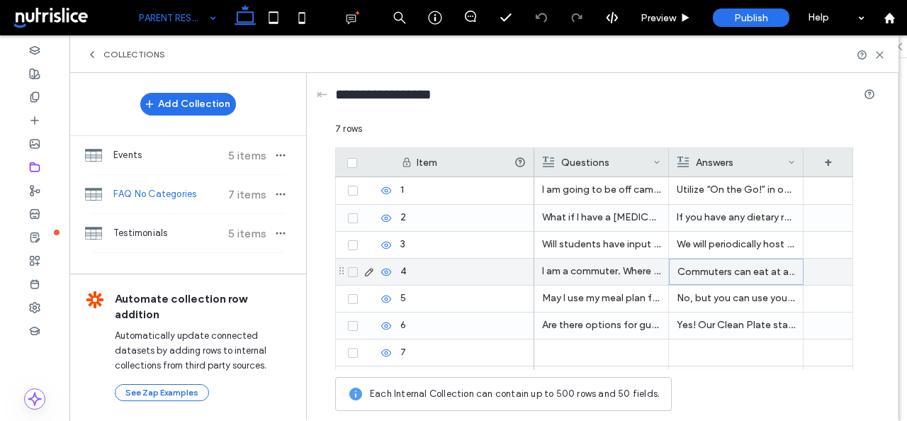
click at [732, 270] on p "Commuters can eat at all locations on campus and have full access to Baker Refe…" at bounding box center [736, 271] width 118 height 25
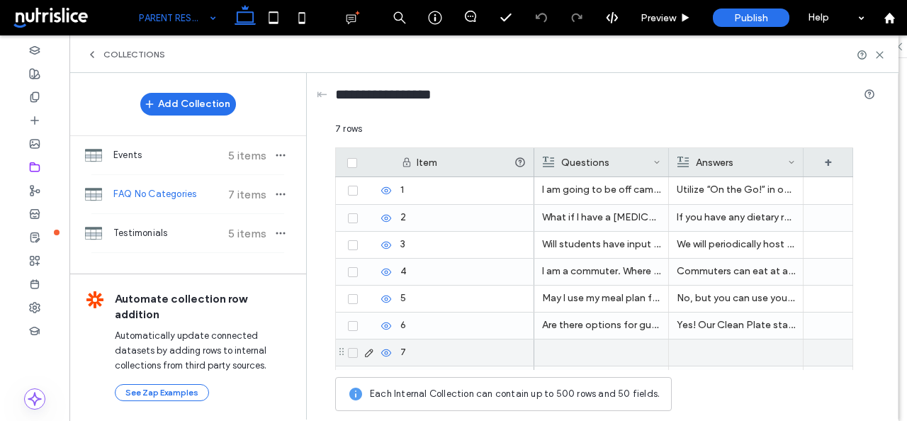
click at [351, 354] on icon at bounding box center [353, 353] width 6 height 4
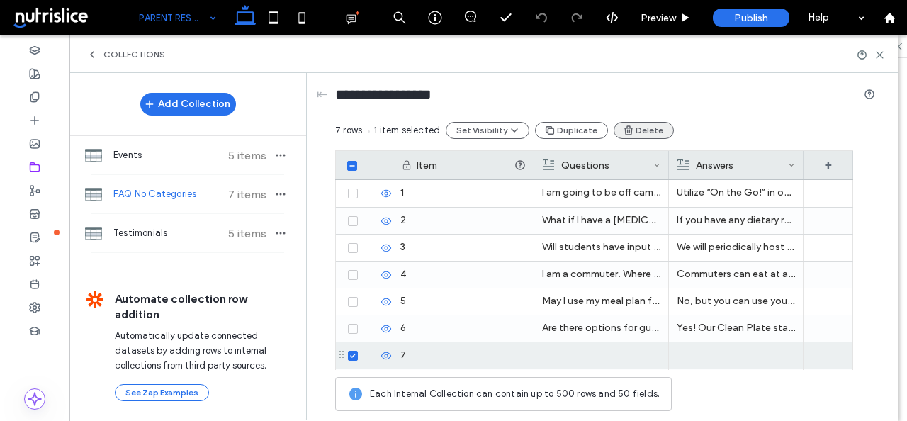
click at [648, 128] on button "Delete" at bounding box center [643, 130] width 60 height 17
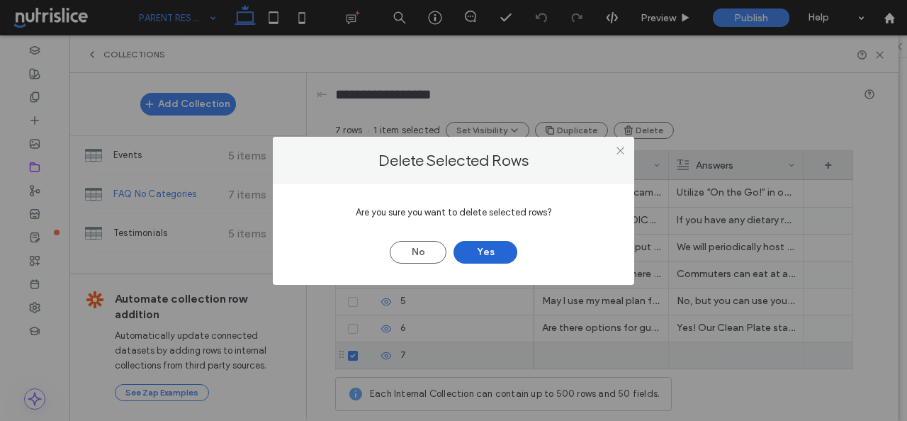
click at [484, 254] on button "Yes" at bounding box center [485, 252] width 64 height 23
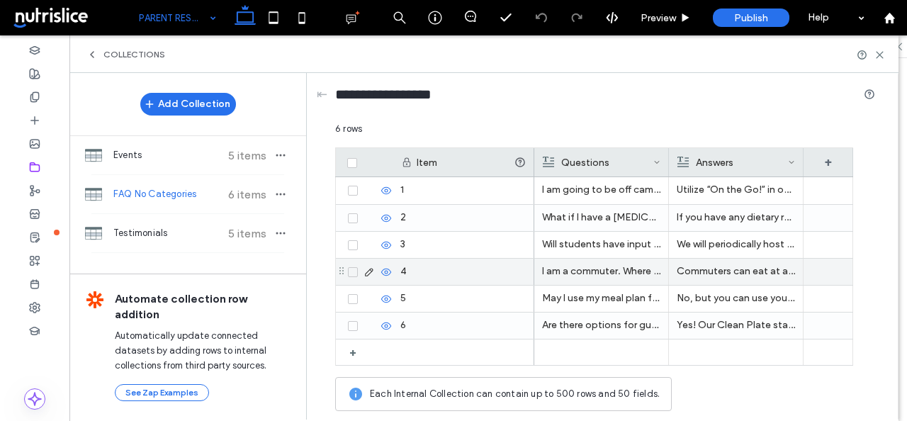
click at [738, 269] on p "Commuters can eat at all locations on campus and have full access to Baker Refe…" at bounding box center [735, 271] width 118 height 25
click at [738, 269] on p "Commuters can eat at all locations on campus and have full access to Baker Refe…" at bounding box center [736, 271] width 118 height 25
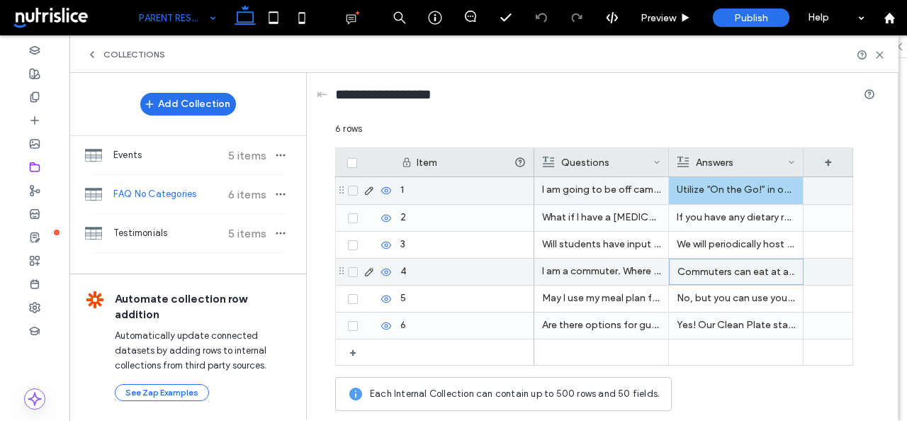
click at [716, 195] on p "Utilize “On the Go!” in our retail locations or use our to-go container program…" at bounding box center [735, 189] width 118 height 25
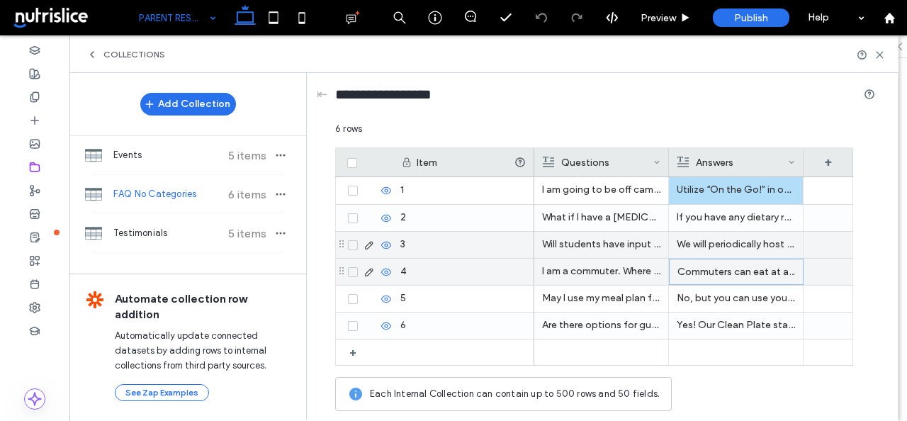
click at [716, 241] on p "We will periodically host round tables with various student groups to get feedb…" at bounding box center [735, 244] width 118 height 25
click at [716, 241] on p "We will periodically host round tables with various student groups to get feedb…" at bounding box center [736, 244] width 118 height 25
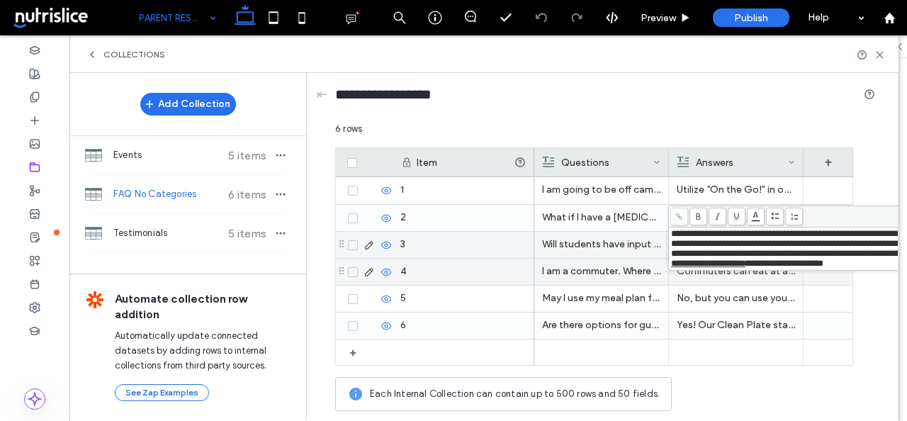
click at [745, 268] on span "**********" at bounding box center [708, 263] width 74 height 9
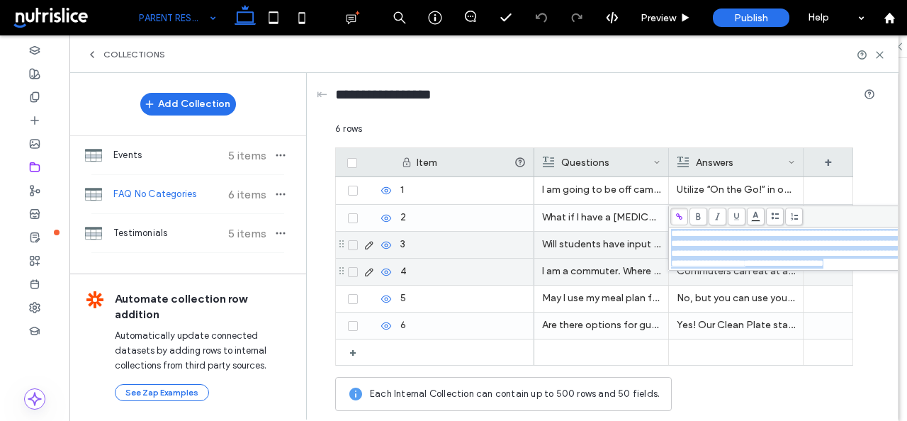
click at [745, 268] on span "**********" at bounding box center [708, 263] width 74 height 9
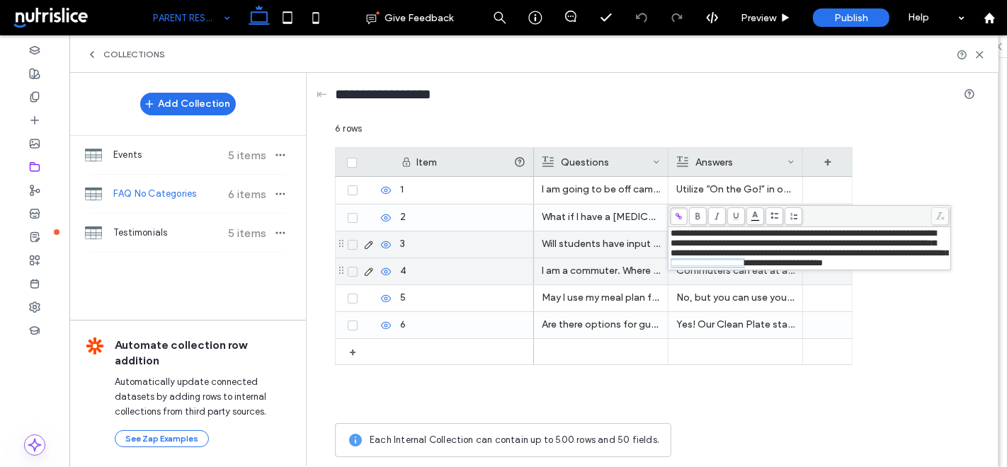
drag, startPoint x: 916, startPoint y: 268, endPoint x: 821, endPoint y: 264, distance: 95.0
click at [745, 264] on span "**********" at bounding box center [708, 263] width 74 height 9
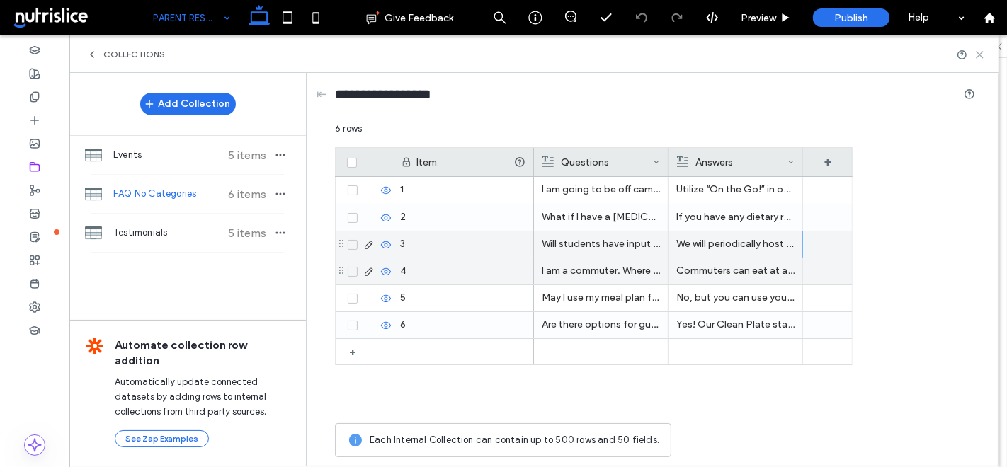
click at [906, 54] on use at bounding box center [980, 55] width 6 height 6
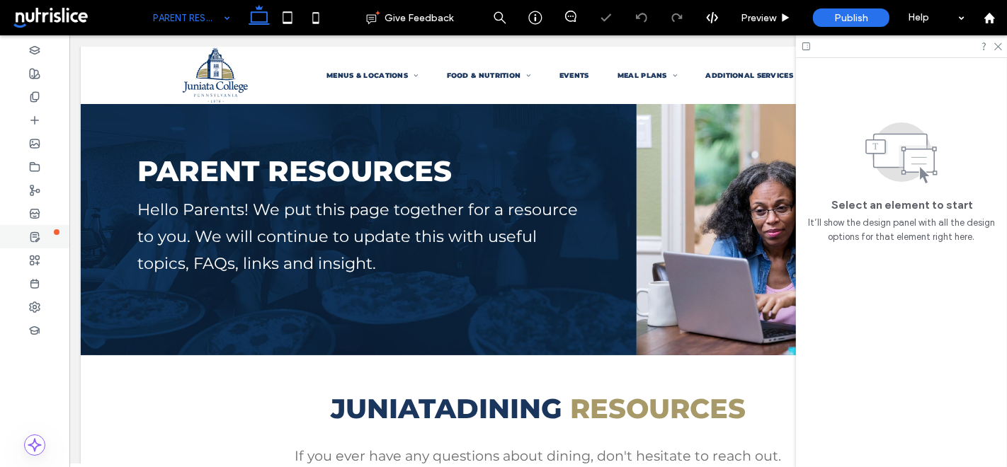
scroll to position [0, 0]
click at [34, 164] on use at bounding box center [34, 166] width 9 height 8
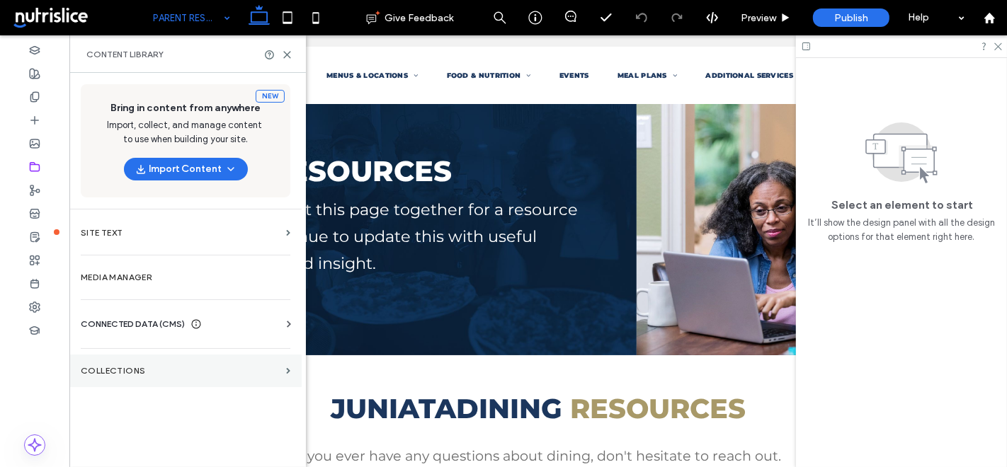
click at [115, 377] on section "Collections" at bounding box center [185, 371] width 232 height 33
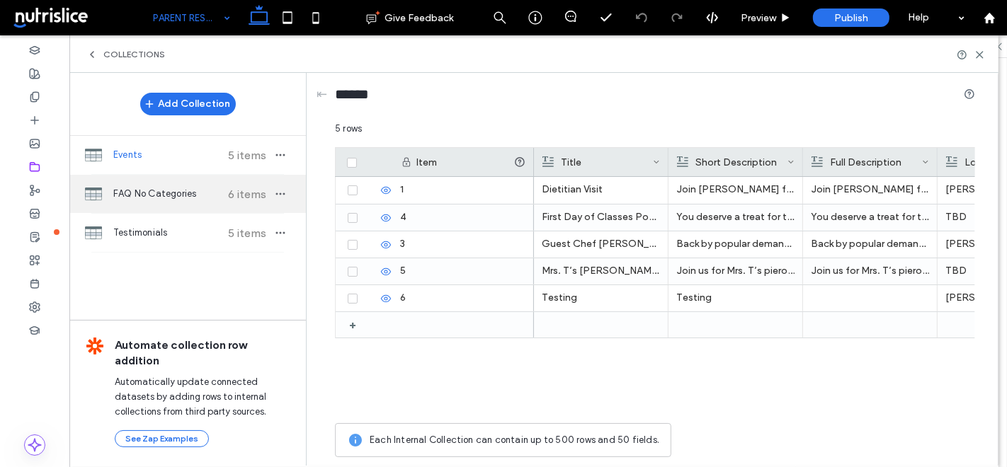
click at [136, 195] on span "FAQ No Categories" at bounding box center [166, 194] width 106 height 14
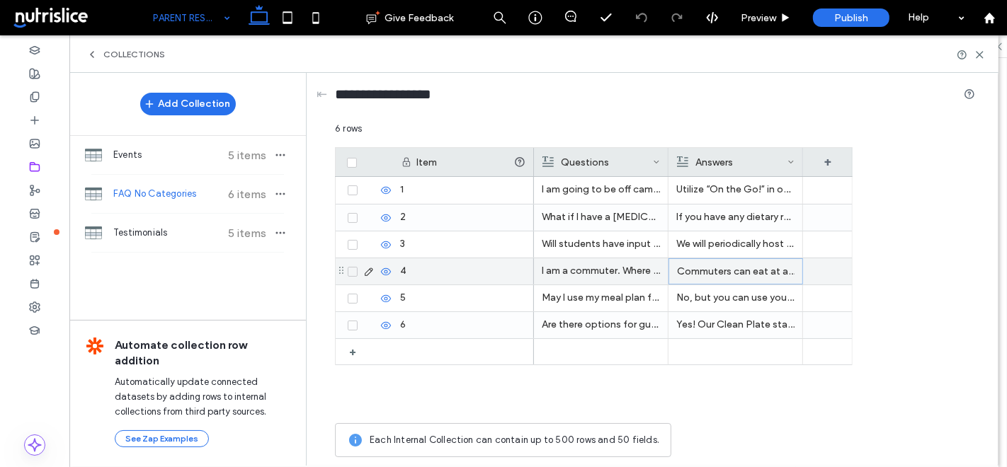
click at [703, 270] on p "Commuters can eat at all locations on campus and have full access to Baker Refe…" at bounding box center [736, 271] width 118 height 25
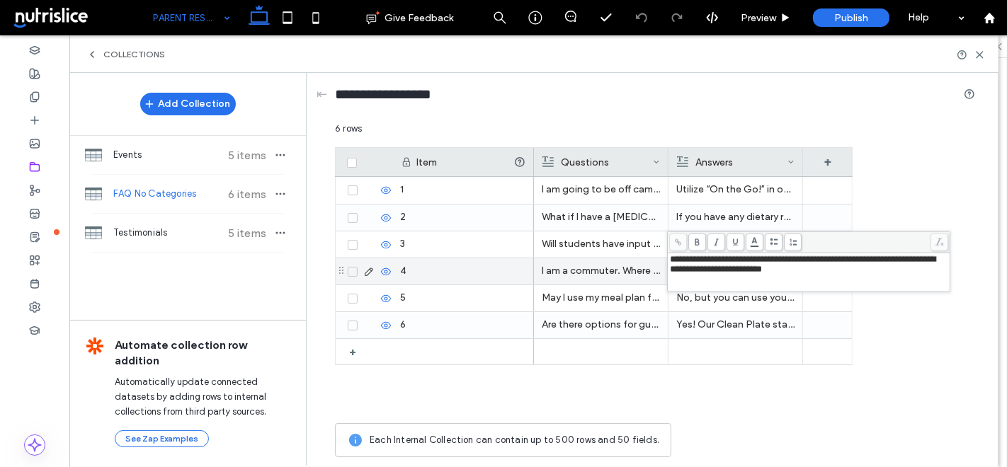
click at [592, 267] on p "I am a commuter. Where can I eat?" at bounding box center [601, 271] width 118 height 25
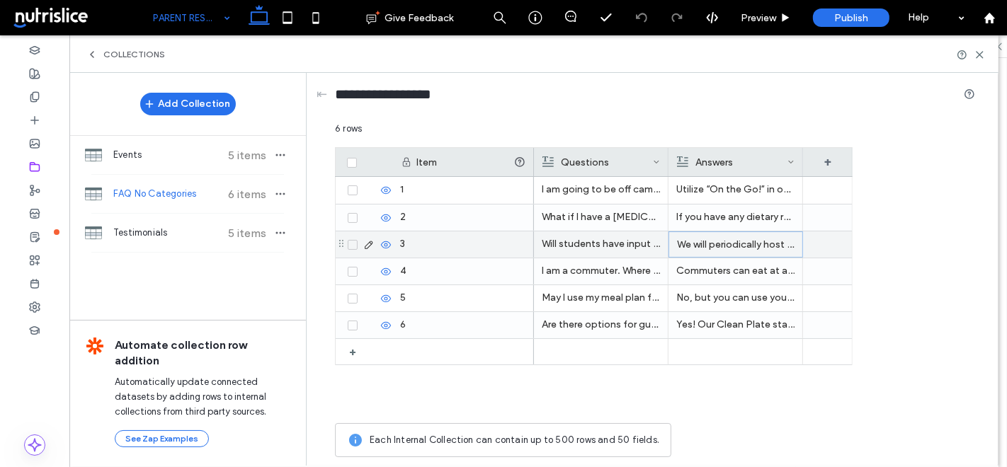
click at [704, 246] on p "We will periodically host round tables with various student groups to get feedb…" at bounding box center [736, 244] width 118 height 25
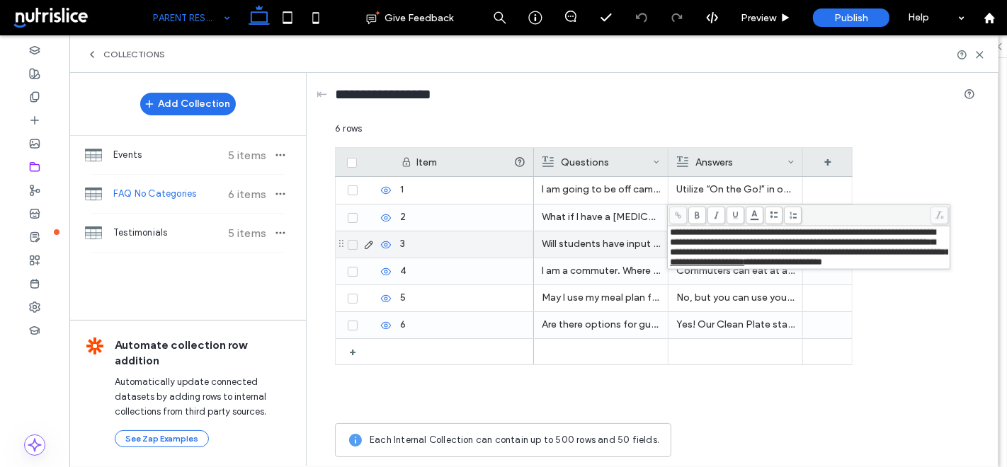
click at [819, 257] on span "**********" at bounding box center [810, 242] width 280 height 29
click at [744, 266] on span "**********" at bounding box center [707, 262] width 74 height 9
drag, startPoint x: 914, startPoint y: 266, endPoint x: 821, endPoint y: 264, distance: 92.8
click at [744, 264] on span "**********" at bounding box center [707, 262] width 74 height 9
click at [676, 217] on icon at bounding box center [678, 216] width 8 height 8
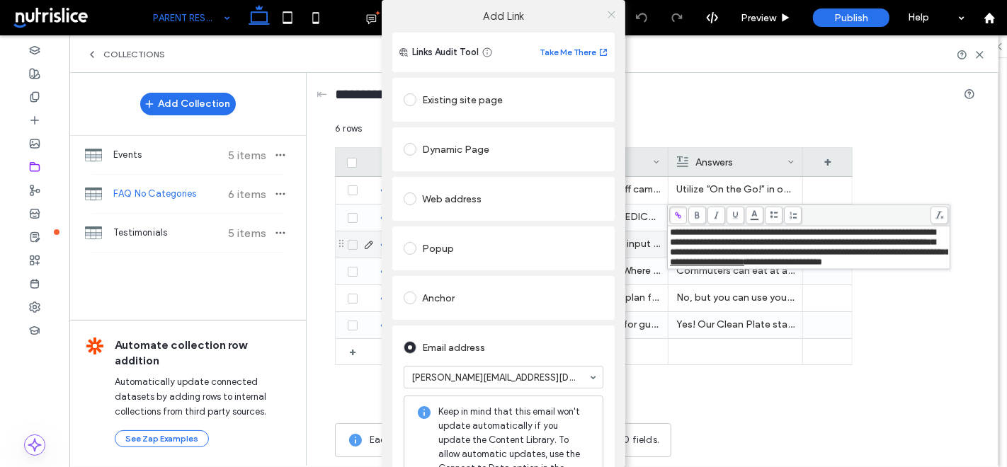
click at [607, 13] on icon at bounding box center [611, 14] width 11 height 11
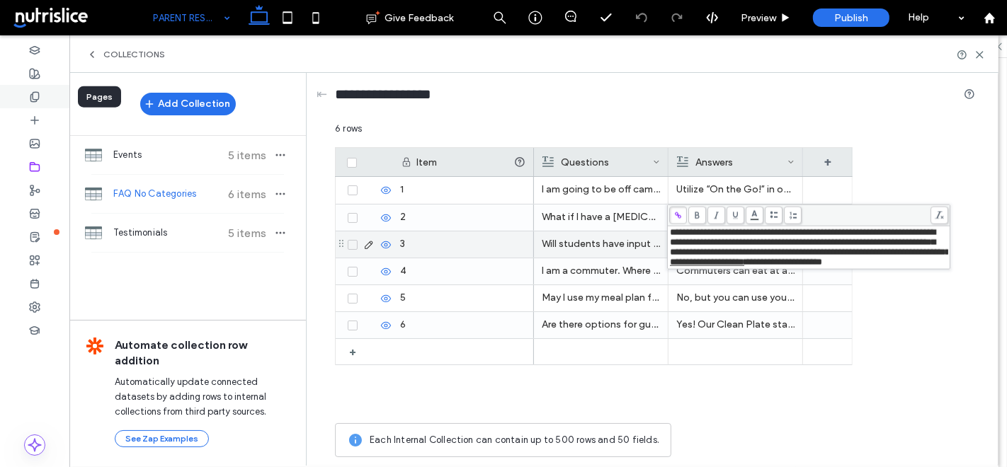
click at [39, 89] on div at bounding box center [34, 96] width 69 height 23
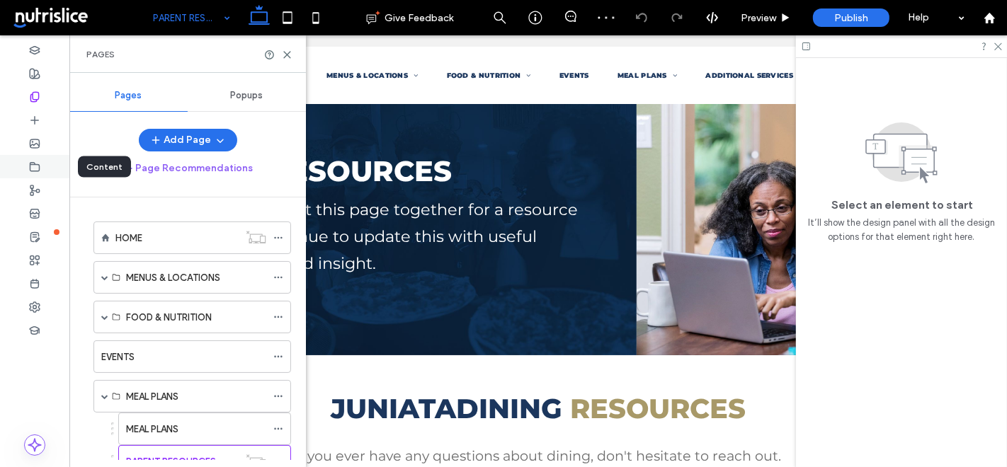
click at [37, 165] on icon at bounding box center [34, 166] width 11 height 11
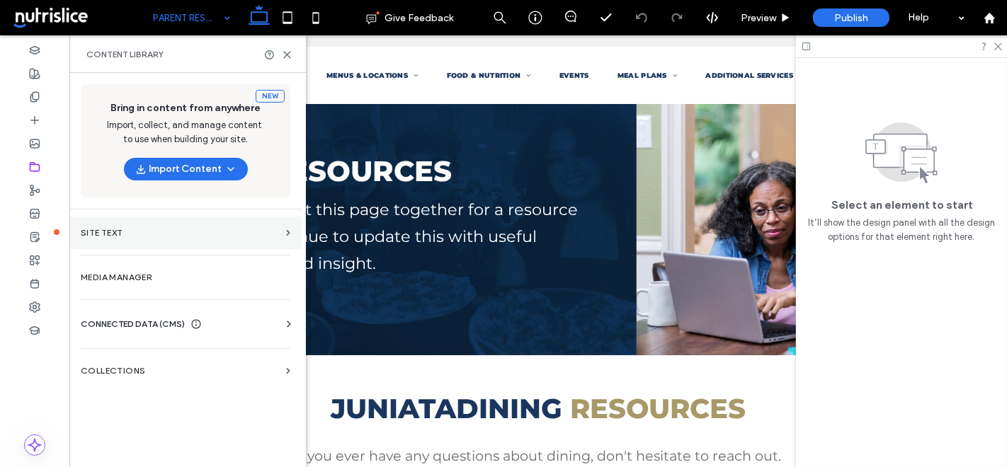
click at [269, 226] on section "Site Text" at bounding box center [185, 233] width 232 height 33
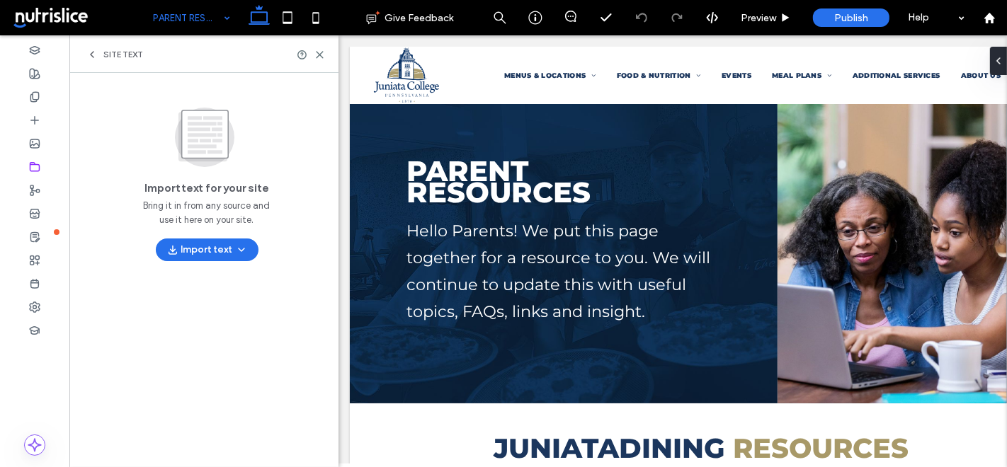
click at [87, 47] on div "Site Text" at bounding box center [203, 54] width 269 height 38
click at [94, 54] on icon at bounding box center [91, 54] width 11 height 11
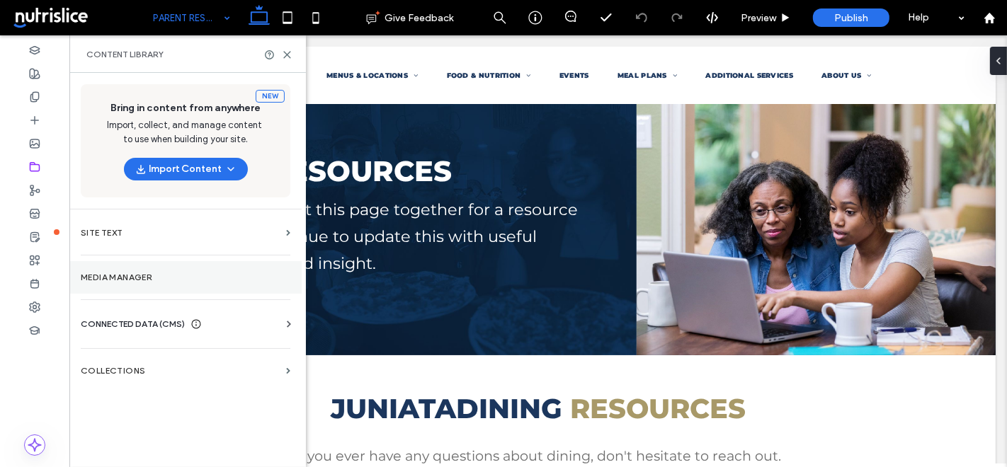
click at [130, 273] on label "Media Manager" at bounding box center [186, 278] width 210 height 10
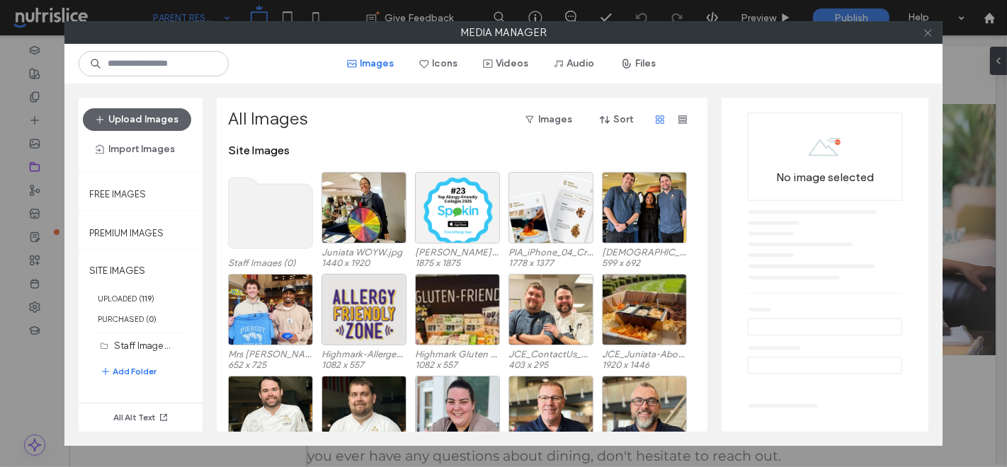
click at [906, 33] on use at bounding box center [927, 32] width 7 height 7
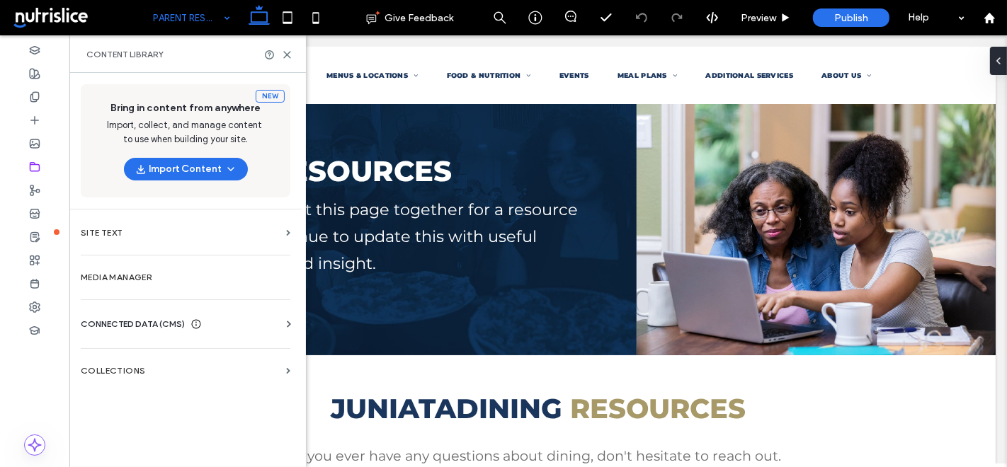
click at [117, 313] on div "CONNECTED DATA (CMS) Business Info Business Text Business Images Find and Repla…" at bounding box center [185, 324] width 232 height 37
click at [118, 322] on span "CONNECTED DATA (CMS)" at bounding box center [133, 324] width 104 height 14
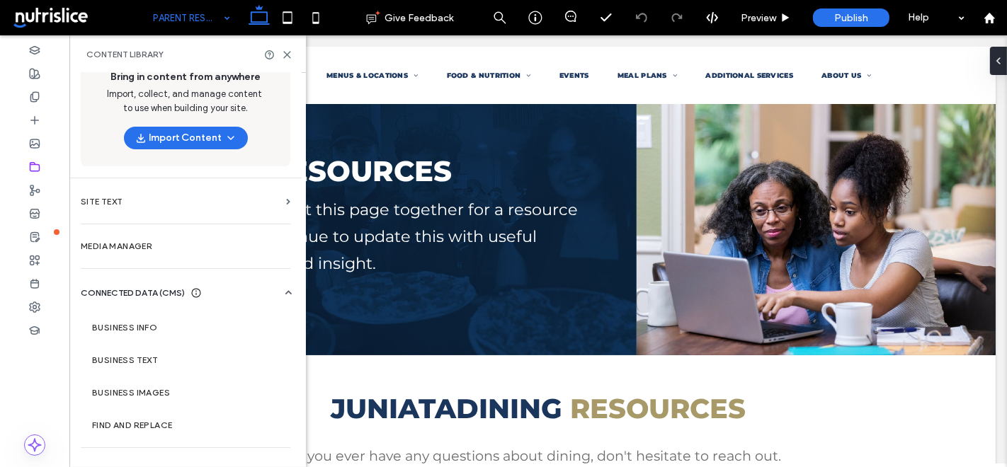
scroll to position [51, 0]
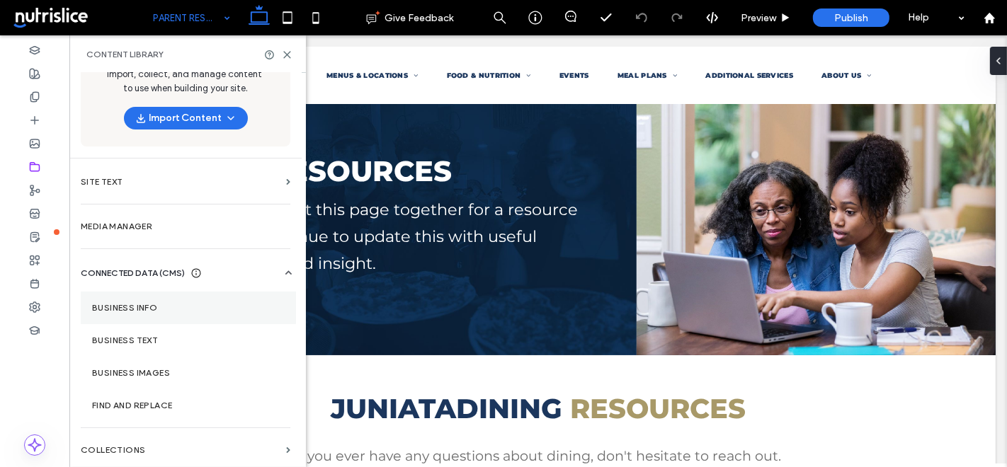
click at [117, 313] on section "Business Info" at bounding box center [188, 308] width 215 height 33
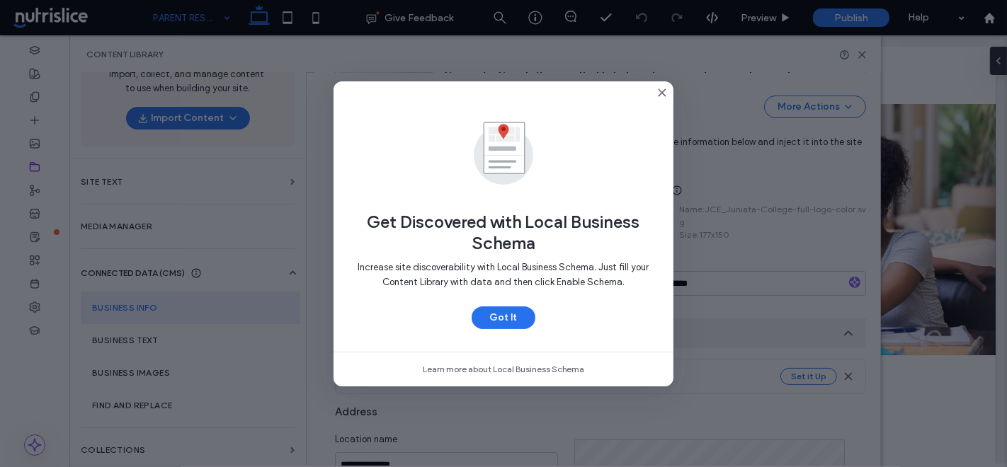
scroll to position [251, 0]
click at [516, 318] on button "Got It" at bounding box center [504, 318] width 64 height 23
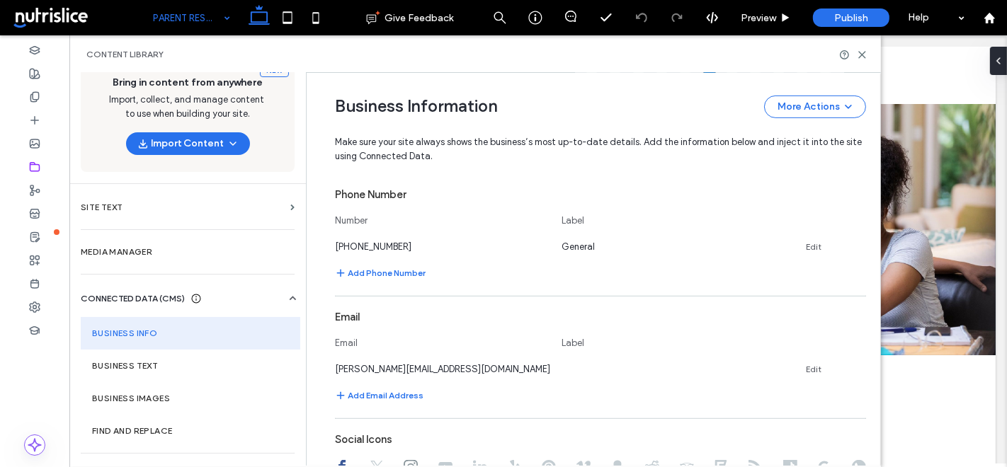
scroll to position [0, 0]
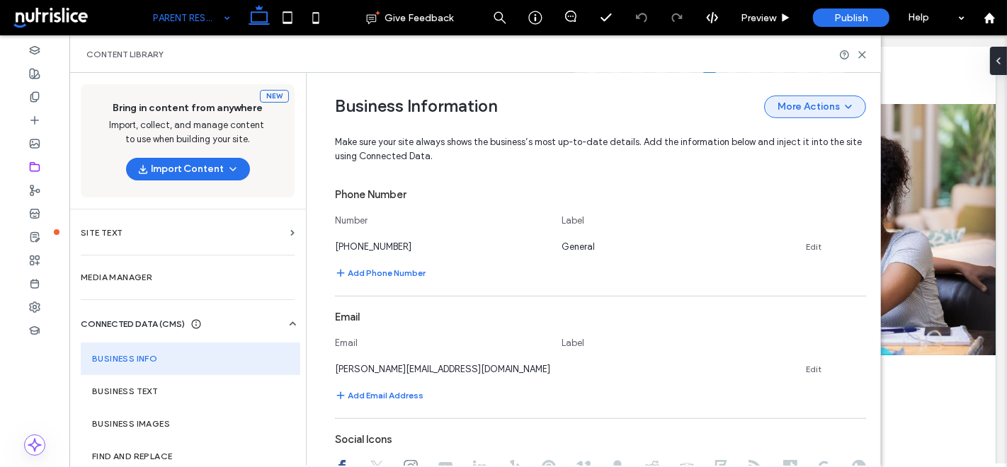
click at [815, 100] on button "More Actions" at bounding box center [815, 107] width 102 height 23
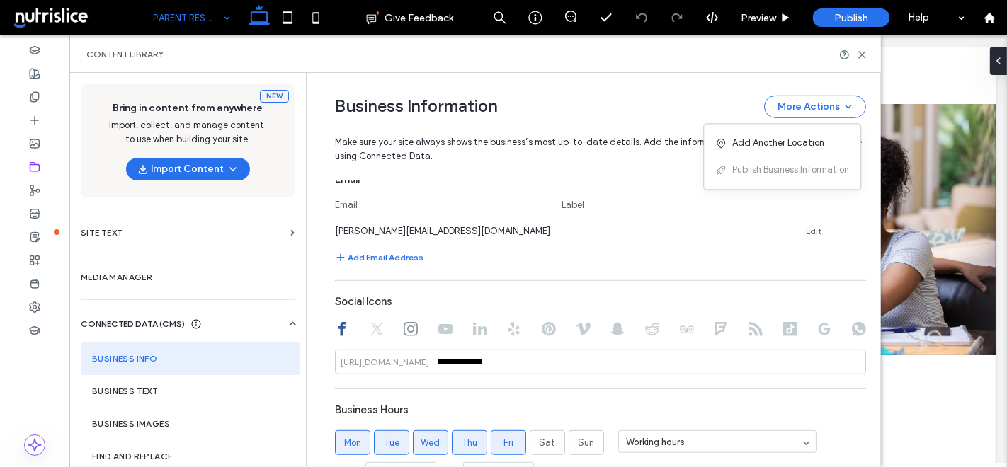
scroll to position [738, 0]
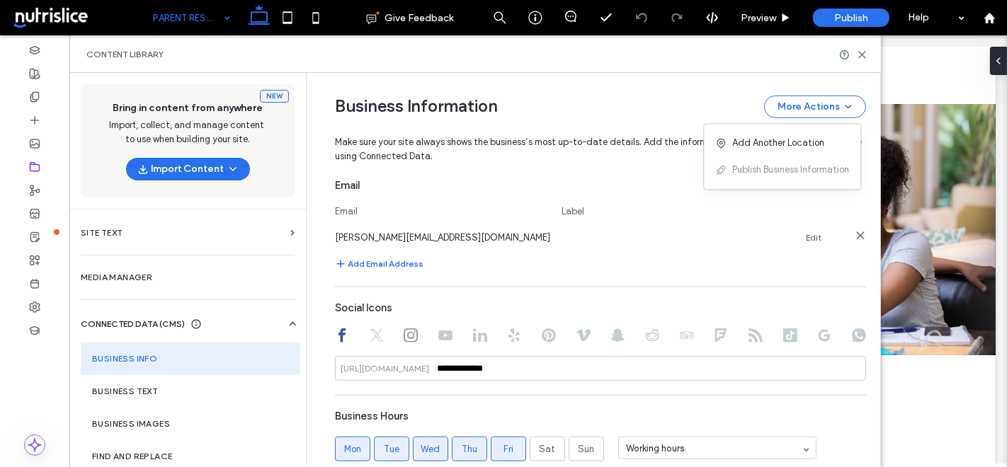
click at [809, 234] on link "Edit" at bounding box center [814, 237] width 16 height 11
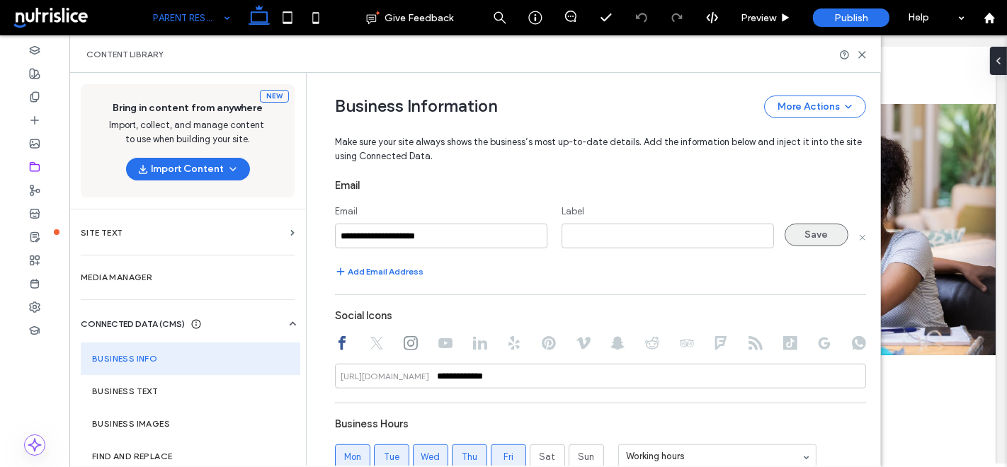
click at [796, 234] on button "Save" at bounding box center [817, 235] width 64 height 23
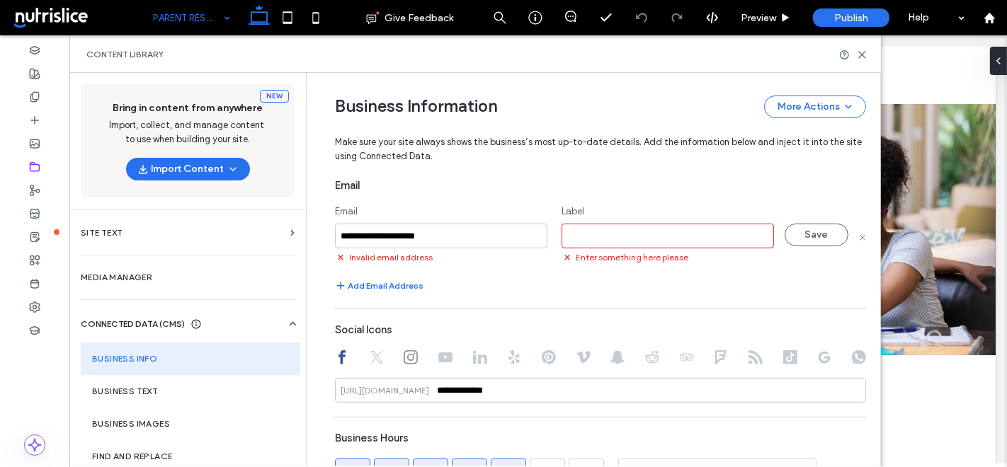
click at [631, 234] on input at bounding box center [668, 236] width 212 height 25
type input "**********"
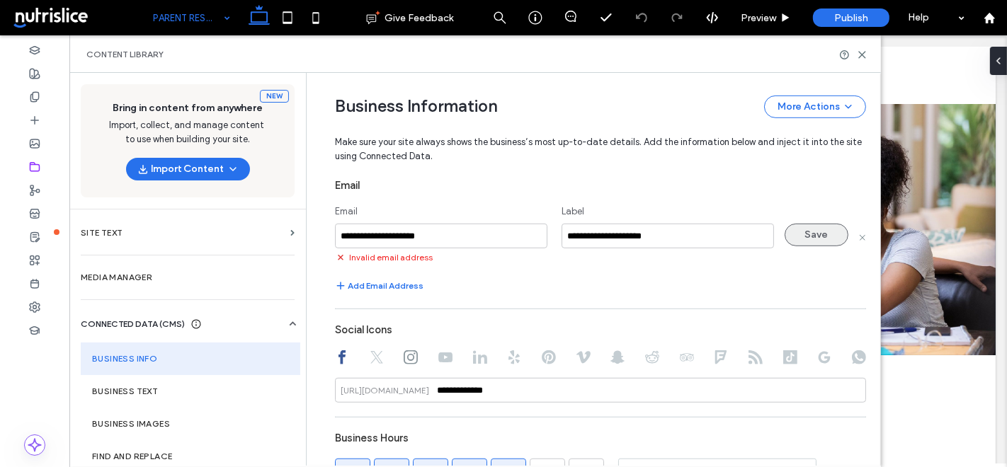
click at [807, 229] on button "Save" at bounding box center [817, 235] width 64 height 23
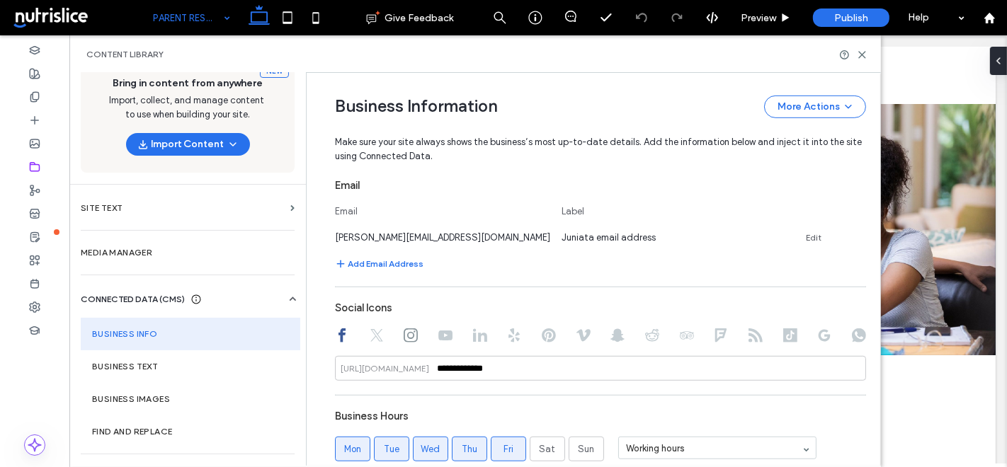
scroll to position [51, 0]
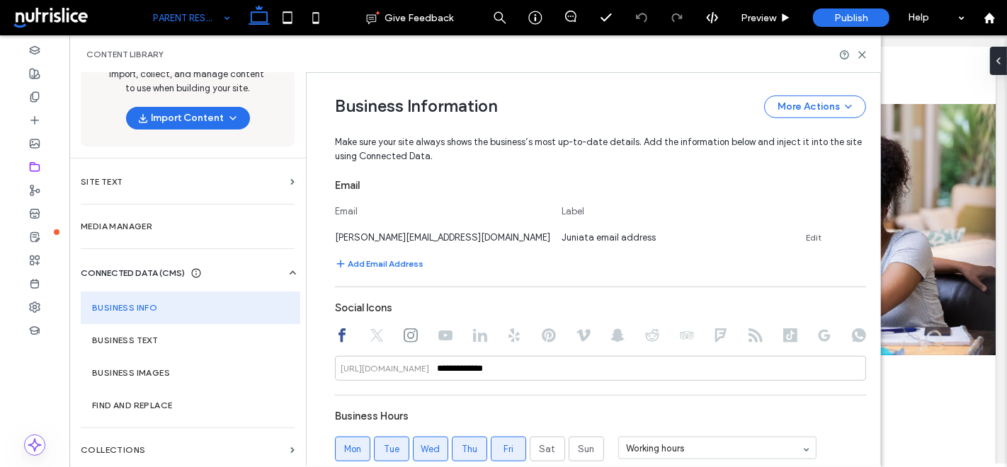
click at [124, 420] on hr at bounding box center [188, 428] width 214 height 1
click at [124, 397] on section "Find and Replace" at bounding box center [191, 406] width 220 height 33
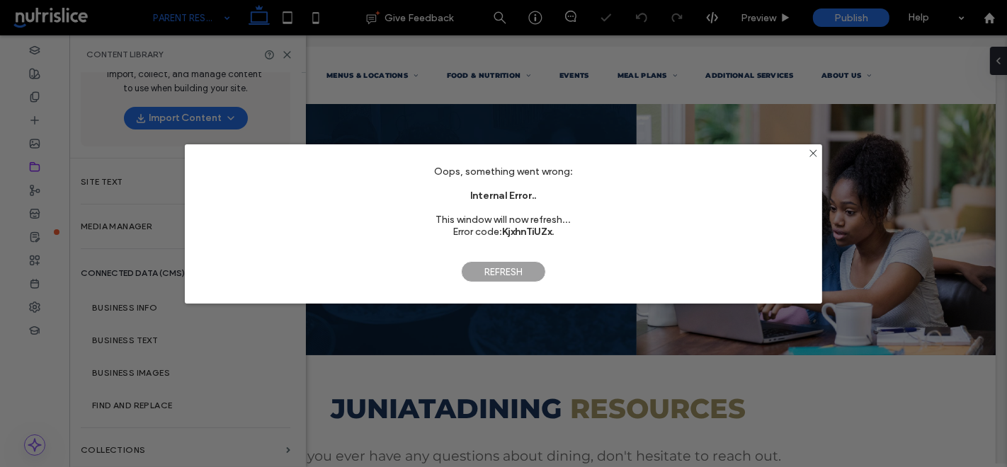
scroll to position [0, 0]
click at [512, 273] on span "Refresh" at bounding box center [503, 271] width 85 height 21
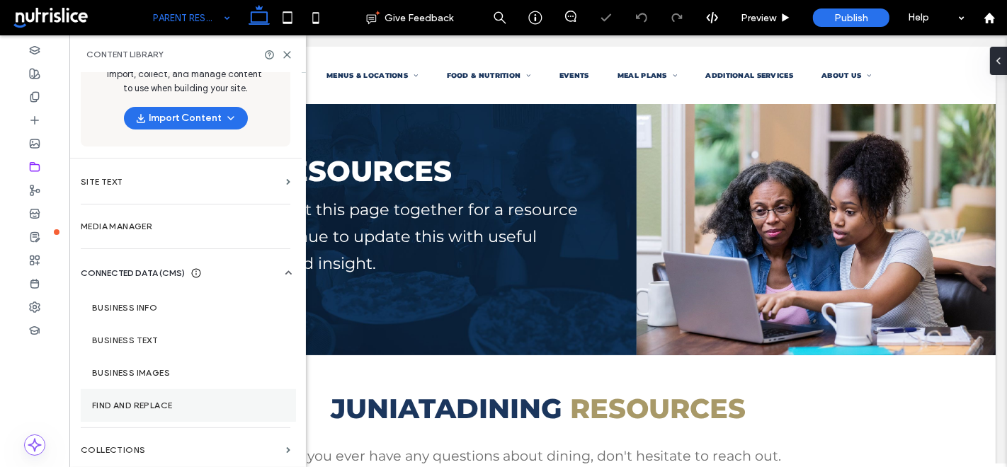
click at [125, 402] on label "Find and Replace" at bounding box center [188, 406] width 193 height 10
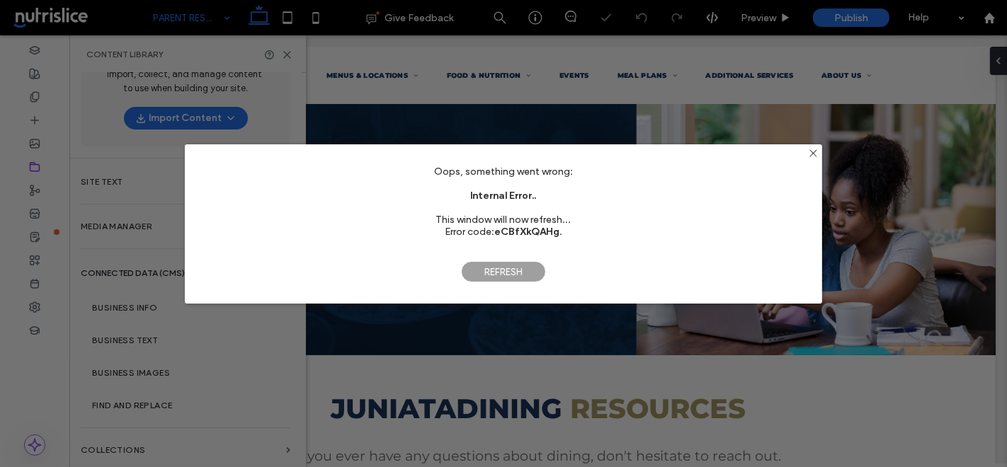
click at [518, 268] on span "Refresh" at bounding box center [503, 271] width 85 height 21
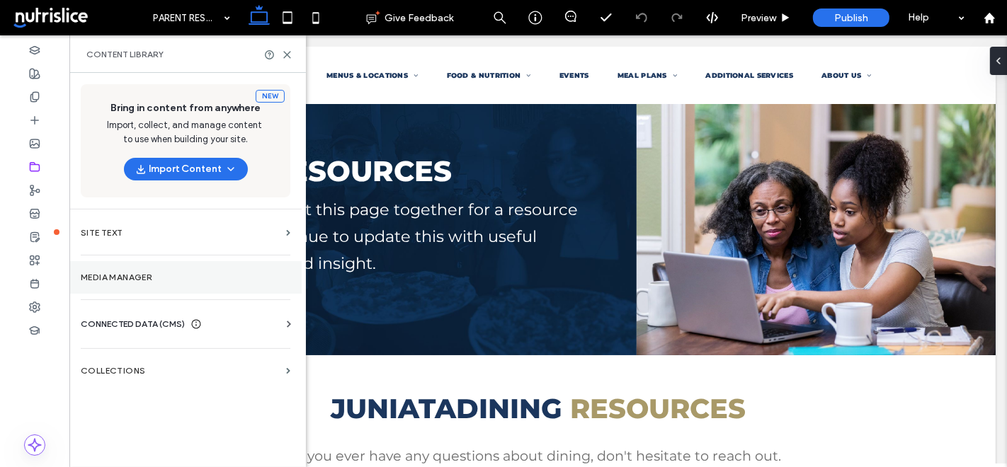
click at [149, 283] on section "Media Manager" at bounding box center [185, 277] width 232 height 33
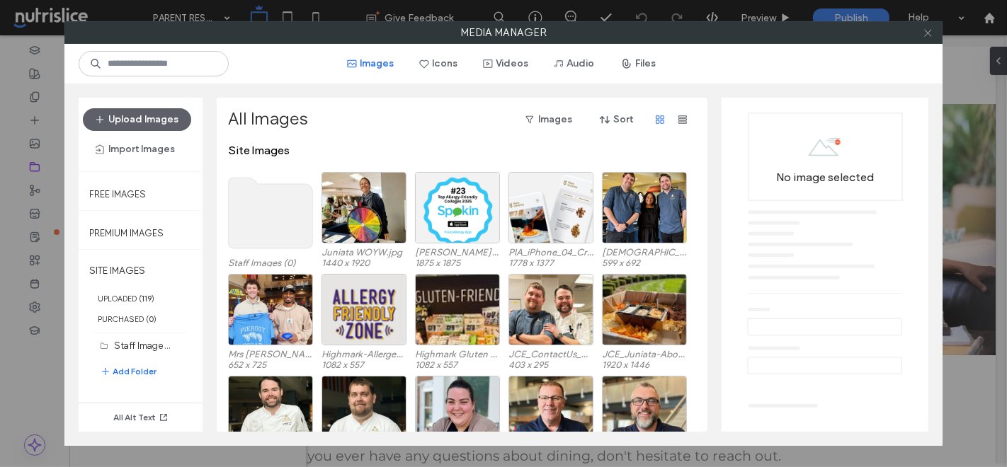
click at [929, 33] on use at bounding box center [927, 32] width 7 height 7
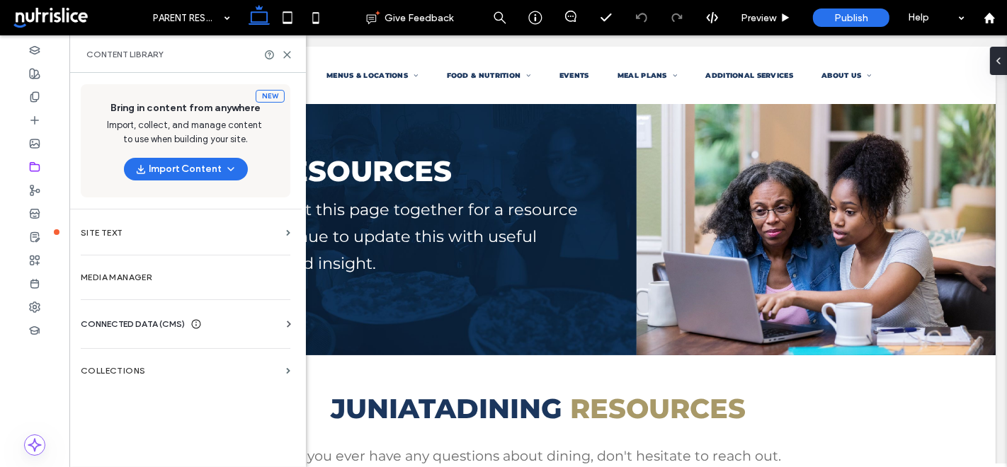
click at [122, 317] on span "CONNECTED DATA (CMS)" at bounding box center [133, 324] width 104 height 14
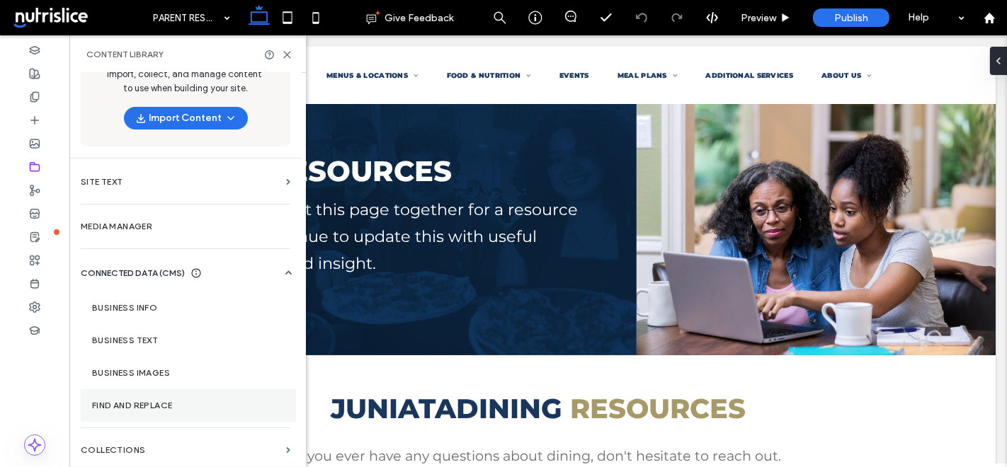
click at [128, 392] on section "Find and Replace" at bounding box center [188, 406] width 215 height 33
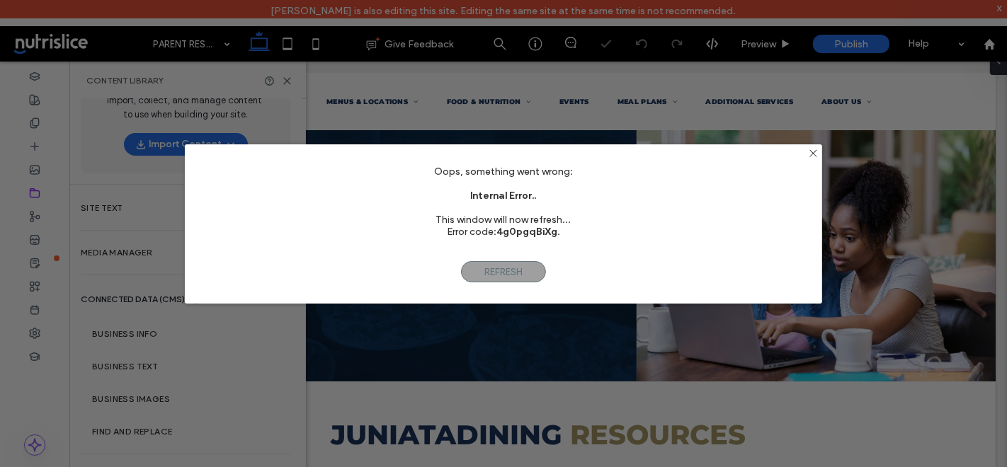
scroll to position [0, 0]
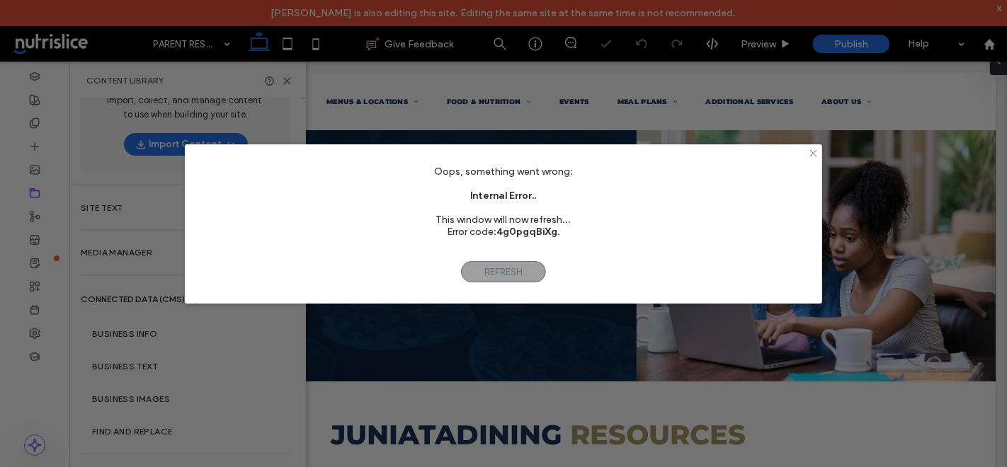
click at [812, 154] on icon at bounding box center [813, 153] width 11 height 11
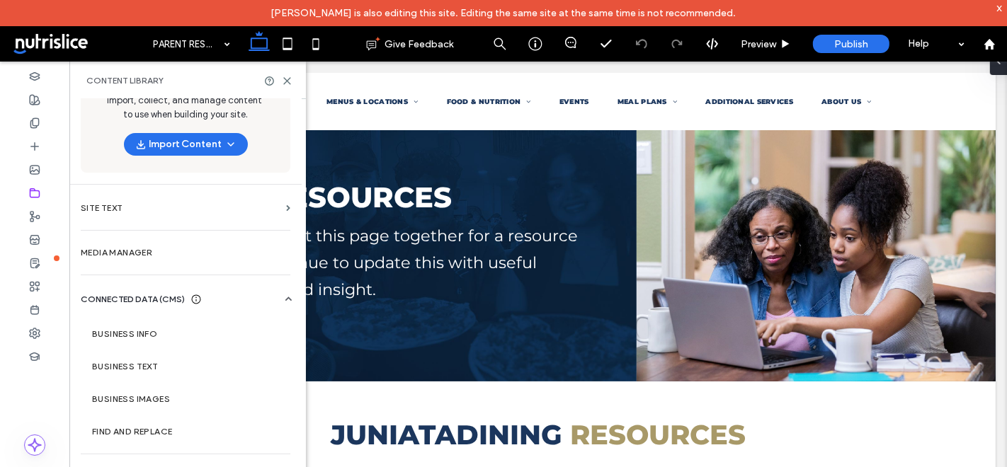
click at [276, 299] on div "CONNECTED DATA (CMS)" at bounding box center [188, 300] width 215 height 14
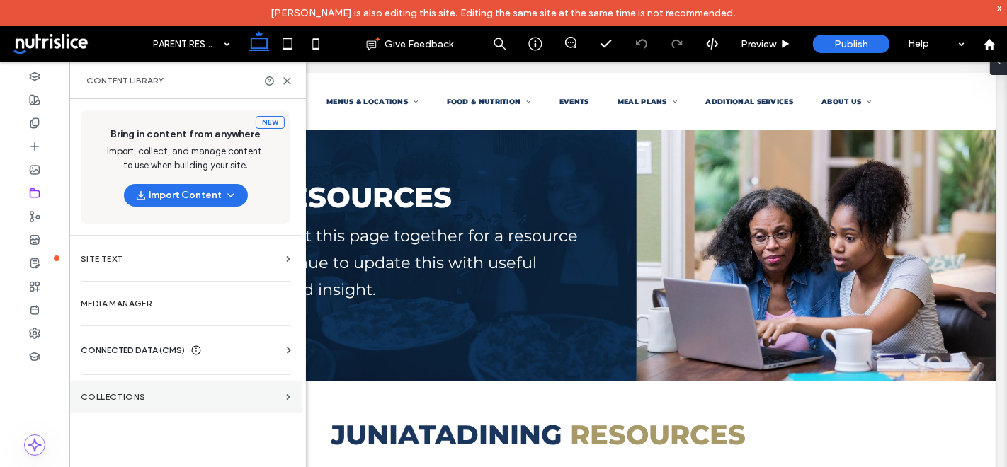
click at [199, 385] on section "Collections" at bounding box center [185, 397] width 232 height 33
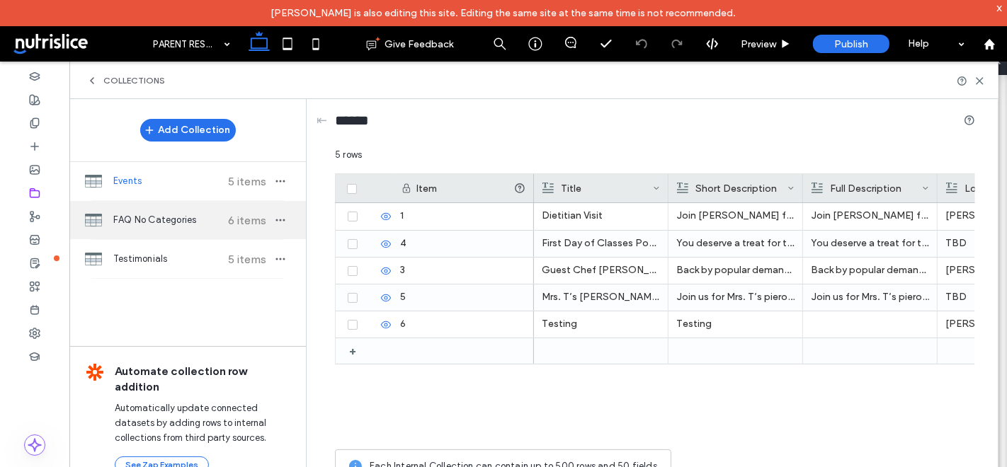
click at [154, 226] on span "FAQ No Categories" at bounding box center [166, 220] width 106 height 14
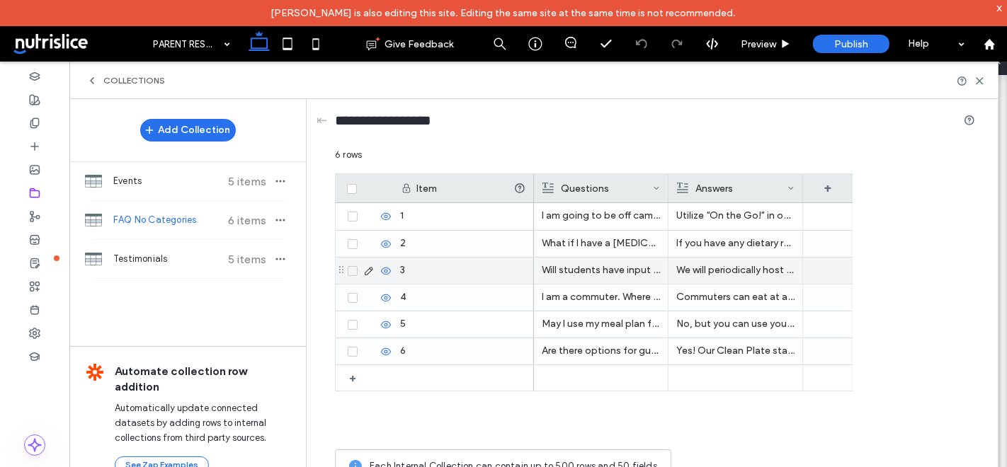
click at [719, 271] on p "We will periodically host round tables with various student groups to get feedb…" at bounding box center [735, 270] width 118 height 25
click at [719, 271] on p "We will periodically host round tables with various student groups to get feedb…" at bounding box center [736, 271] width 118 height 25
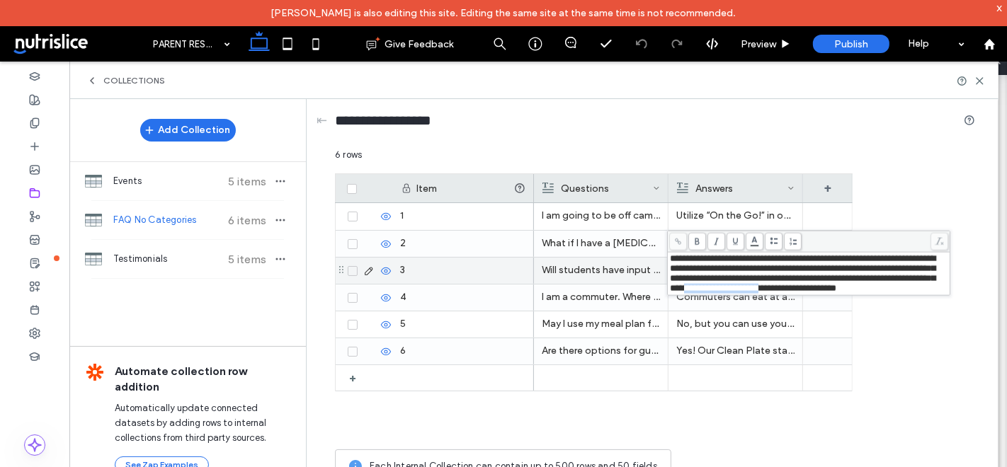
drag, startPoint x: 822, startPoint y: 295, endPoint x: 915, endPoint y: 289, distance: 93.7
click at [915, 289] on span "**********" at bounding box center [803, 273] width 266 height 39
copy span "**********"
click at [676, 243] on icon at bounding box center [678, 242] width 8 height 8
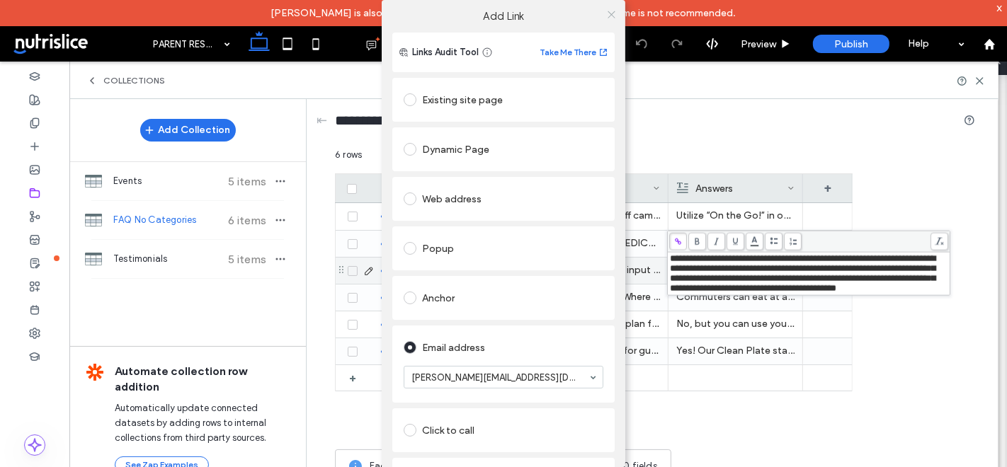
click at [611, 11] on icon at bounding box center [611, 14] width 11 height 11
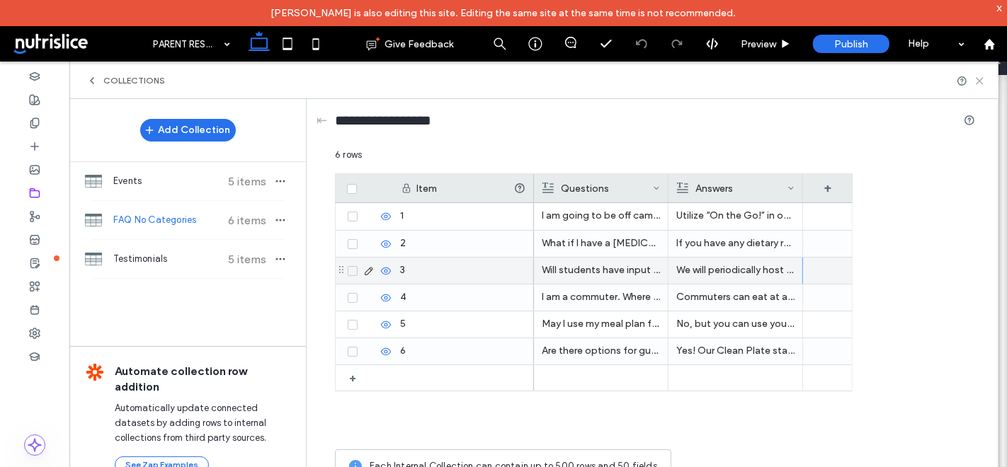
click at [981, 79] on use at bounding box center [980, 81] width 6 height 6
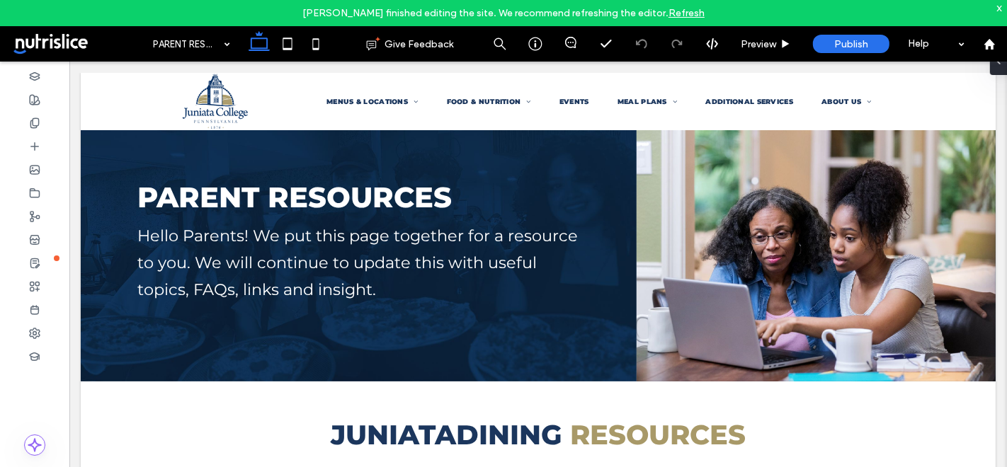
click at [999, 8] on div "x" at bounding box center [1000, 7] width 6 height 12
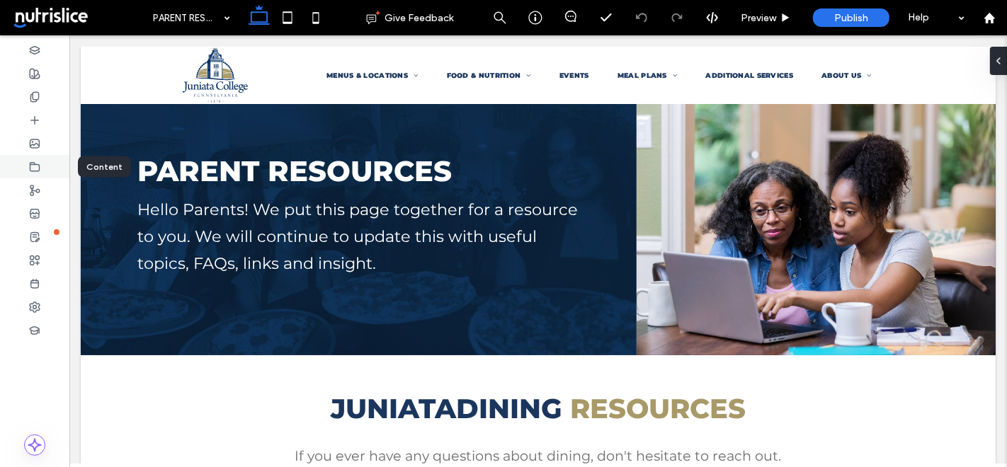
click at [34, 168] on icon at bounding box center [34, 166] width 11 height 11
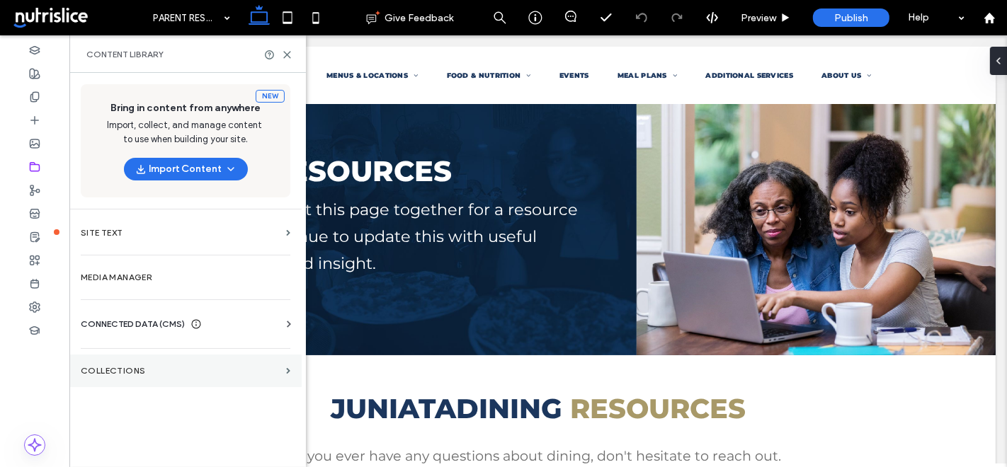
click at [127, 372] on label "Collections" at bounding box center [181, 371] width 200 height 10
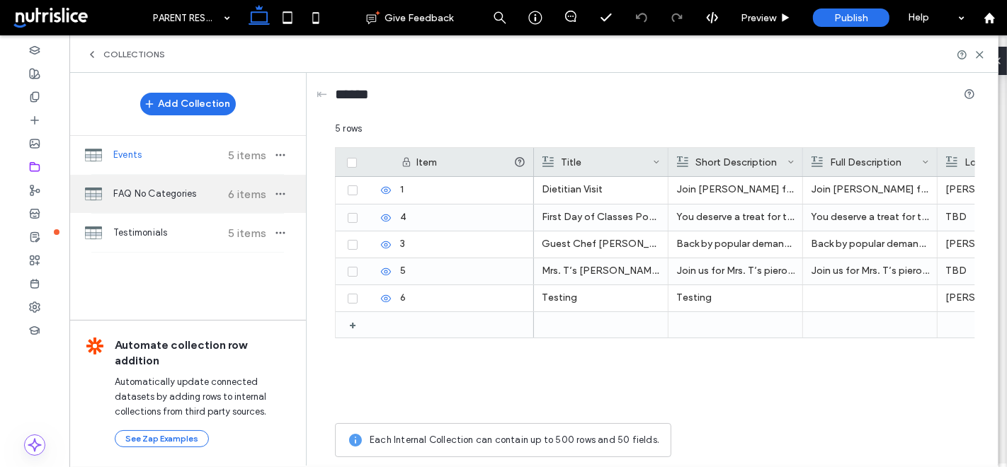
click at [147, 193] on span "FAQ No Categories" at bounding box center [166, 194] width 106 height 14
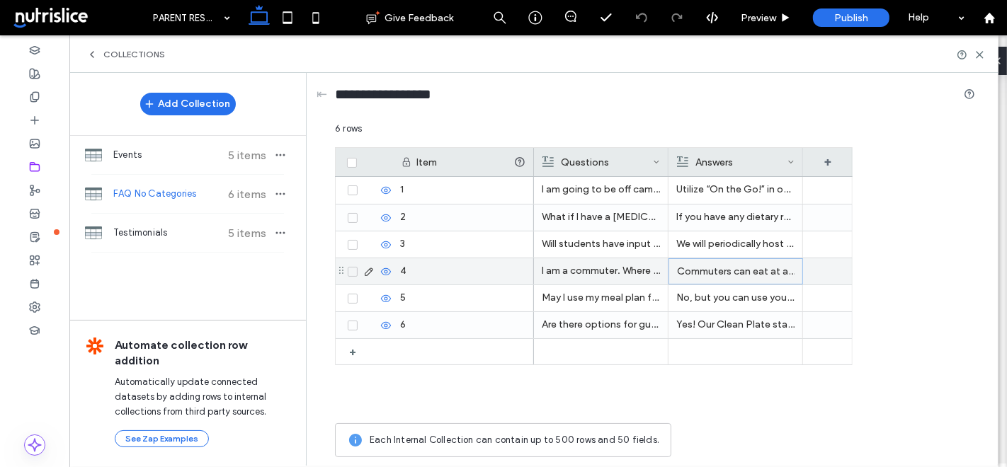
click at [743, 272] on p "Commuters can eat at all locations on campus and have full access to Baker Refe…" at bounding box center [736, 271] width 118 height 25
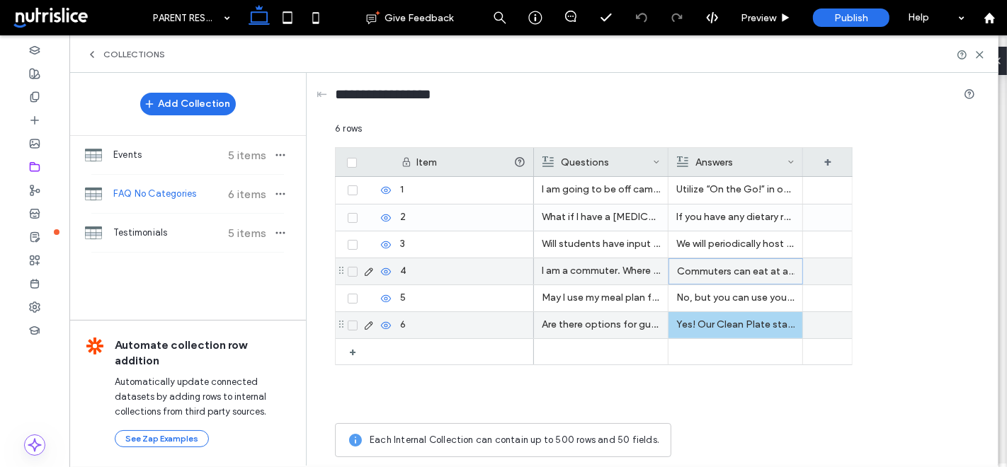
click at [685, 313] on p "Yes! Our Clean Plate station in Baker Refectory is open every day for lunch and…" at bounding box center [735, 324] width 118 height 25
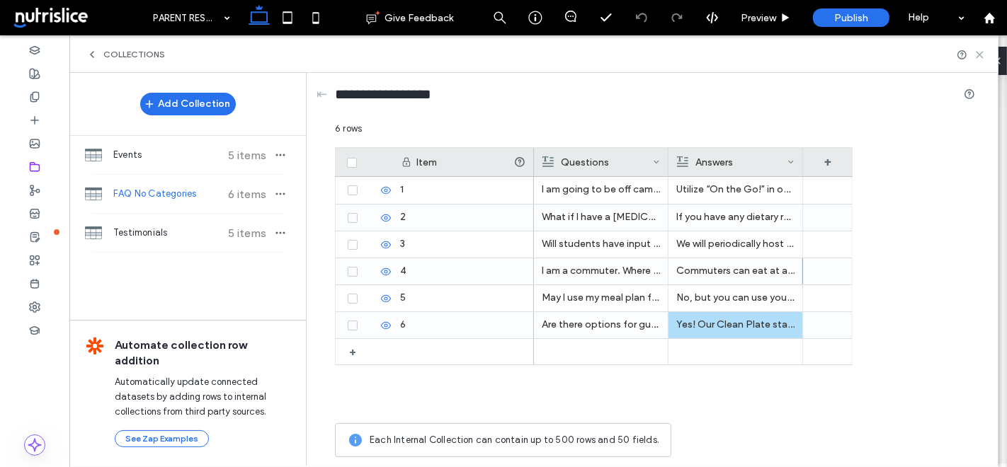
click at [985, 52] on icon at bounding box center [980, 55] width 11 height 11
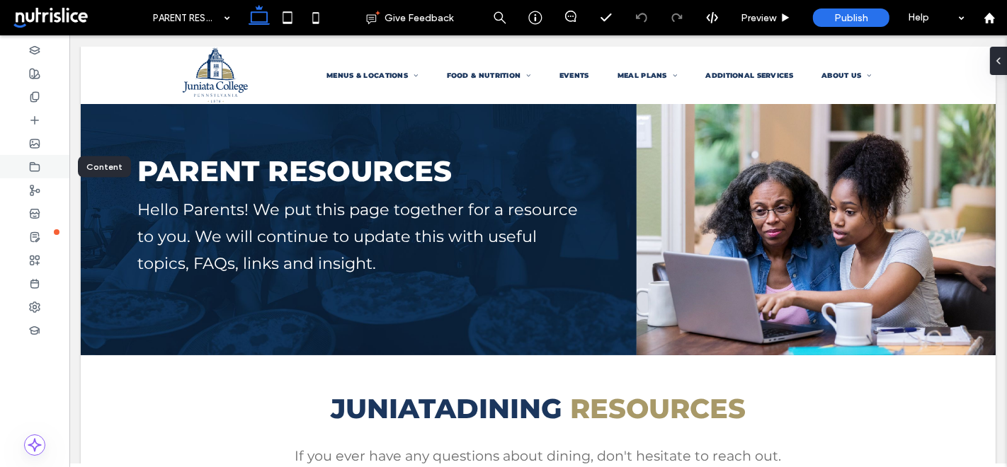
click at [25, 169] on div at bounding box center [34, 166] width 69 height 23
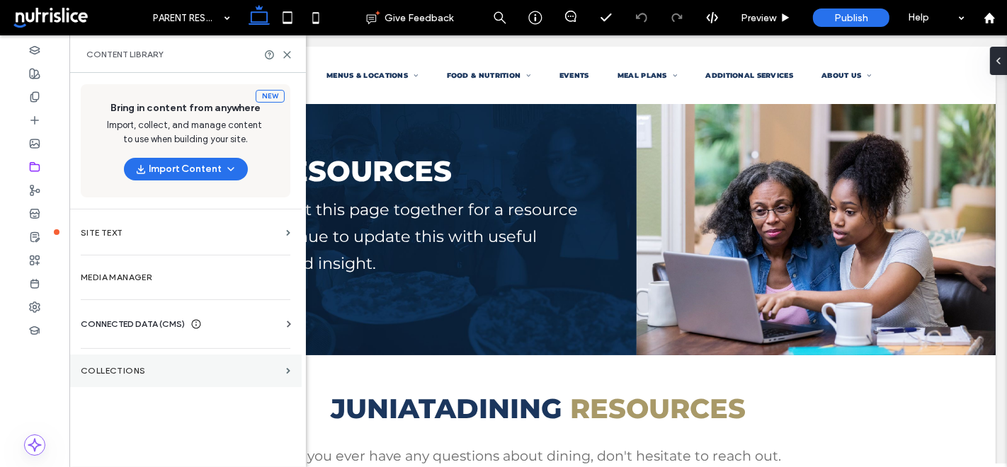
click at [102, 380] on section "Collections" at bounding box center [185, 371] width 232 height 33
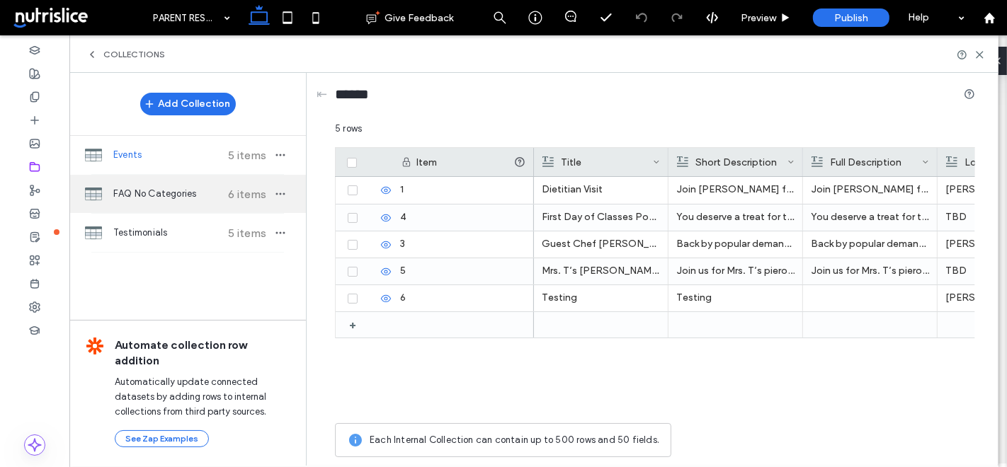
click at [147, 197] on span "FAQ No Categories" at bounding box center [166, 194] width 106 height 14
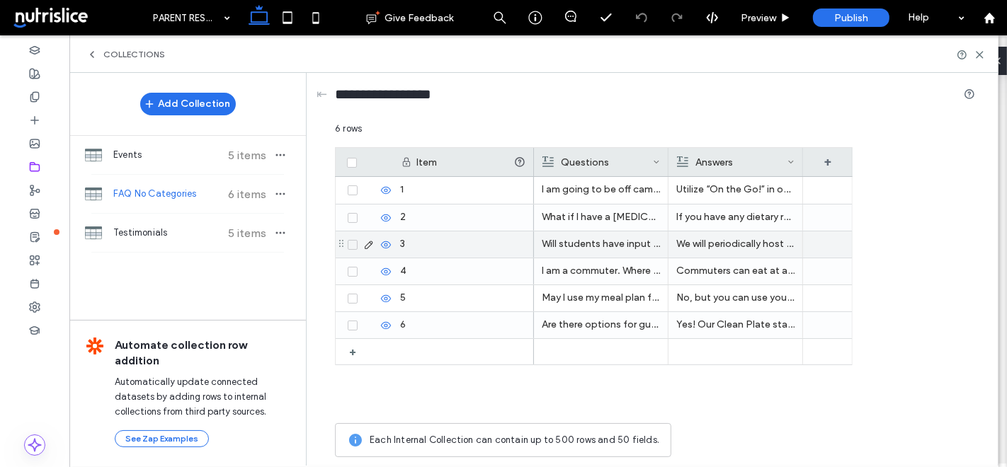
click at [718, 246] on p "We will periodically host round tables with various student groups to get feedb…" at bounding box center [735, 244] width 118 height 25
click at [718, 246] on p "We will periodically host round tables with various student groups to get feedb…" at bounding box center [736, 244] width 118 height 25
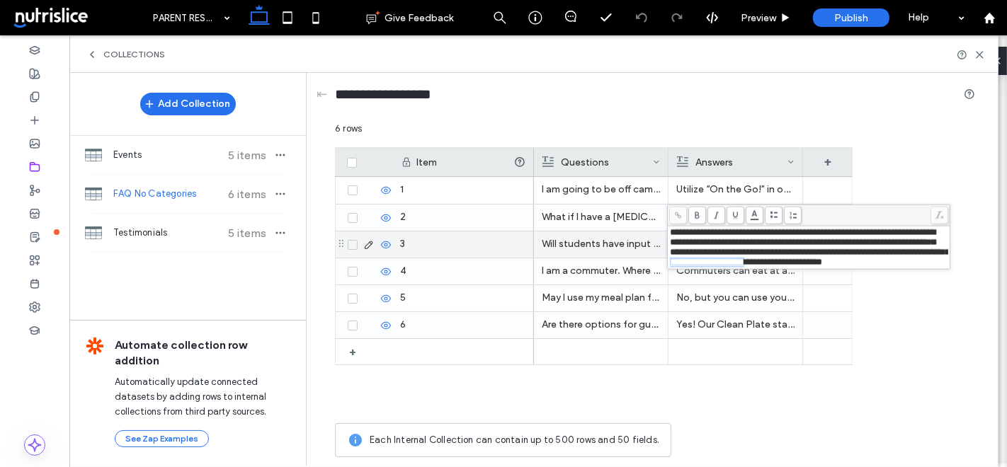
drag, startPoint x: 820, startPoint y: 267, endPoint x: 914, endPoint y: 263, distance: 94.3
click at [744, 263] on span "**********" at bounding box center [707, 262] width 74 height 9
click at [674, 215] on icon at bounding box center [678, 216] width 8 height 8
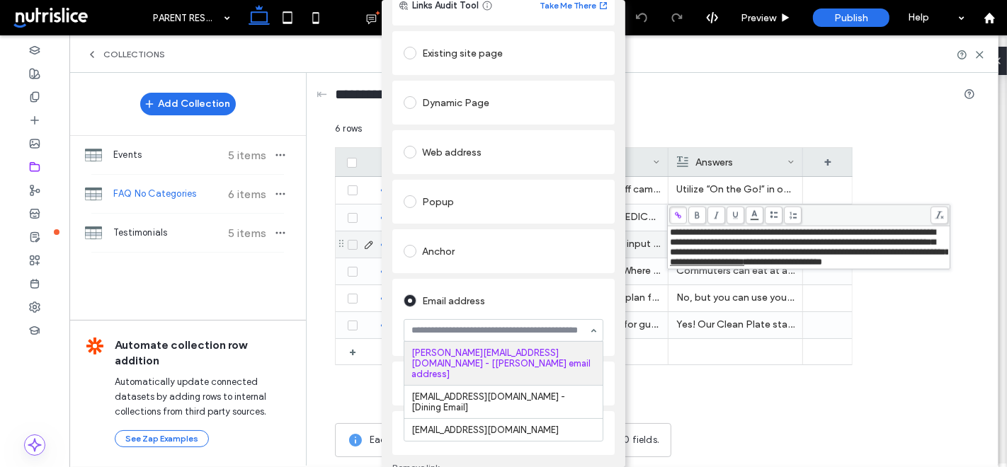
scroll to position [42, 0]
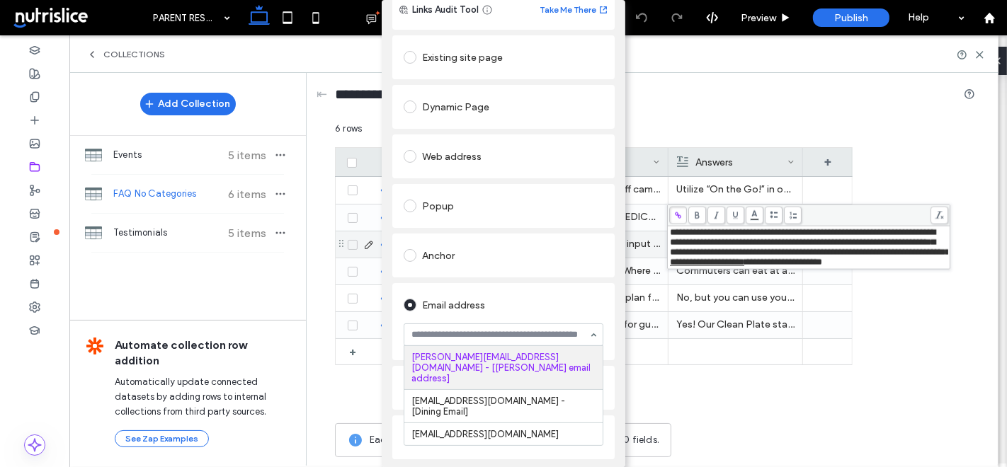
click at [504, 335] on input at bounding box center [500, 335] width 177 height 10
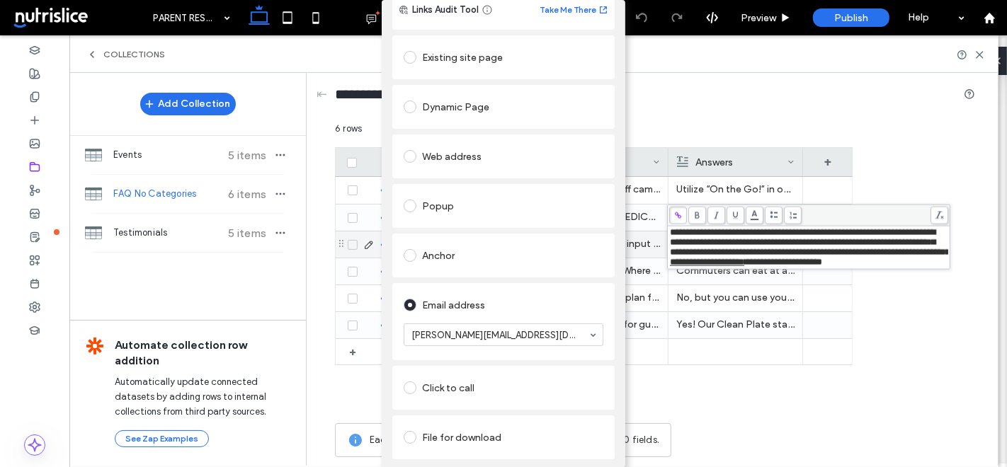
click at [603, 315] on div "Email address parkhurst@juniata.edu - [Juniata email address]" at bounding box center [503, 321] width 222 height 77
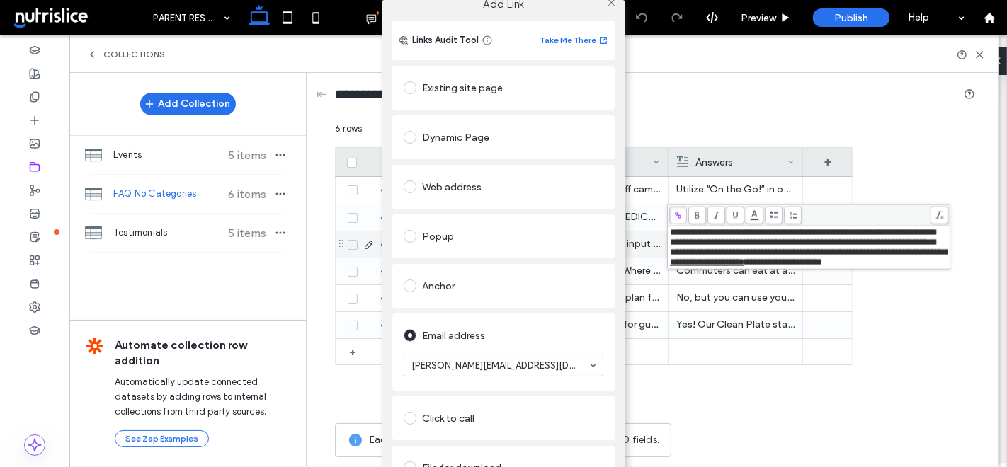
scroll to position [0, 0]
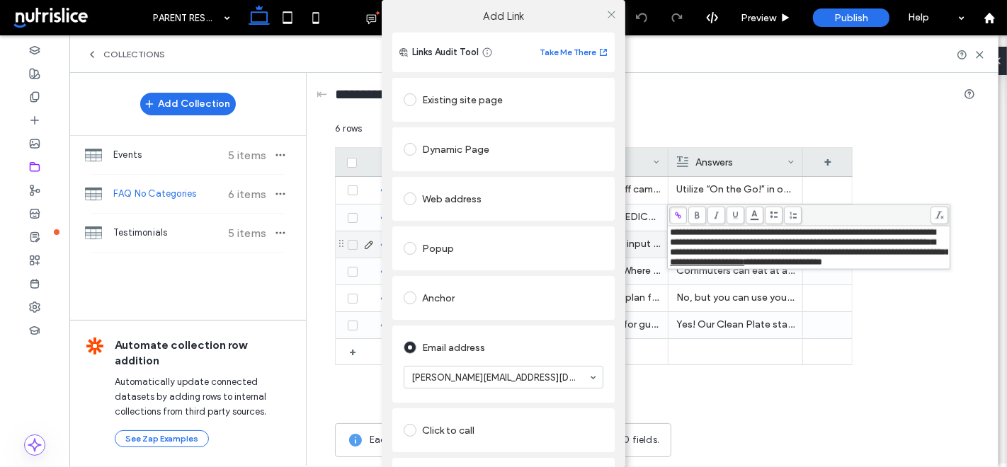
click at [610, 16] on icon at bounding box center [611, 14] width 11 height 11
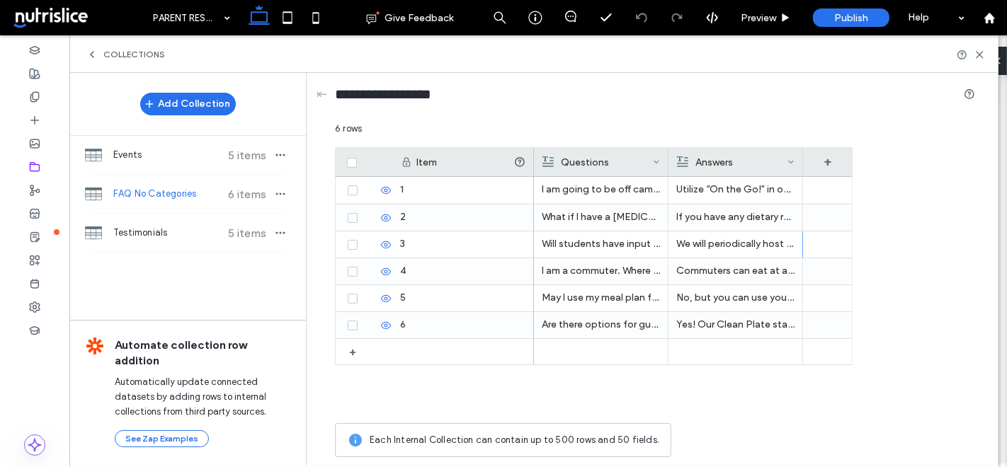
click at [42, 15] on span at bounding box center [78, 18] width 135 height 28
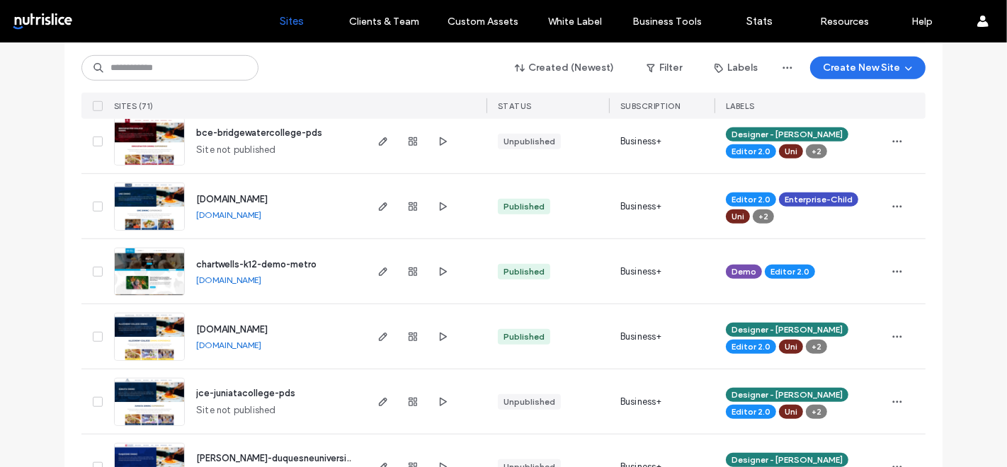
scroll to position [888, 0]
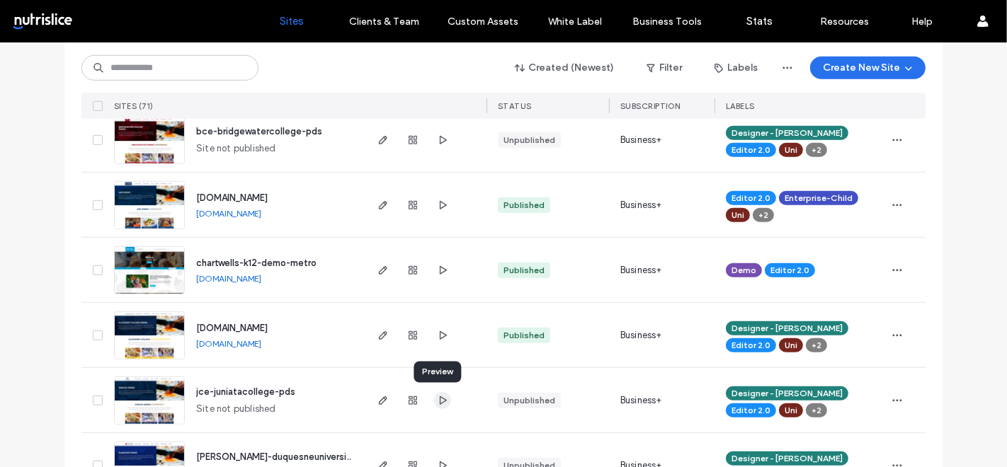
click at [440, 398] on use "button" at bounding box center [443, 400] width 7 height 8
